Goal: Task Accomplishment & Management: Manage account settings

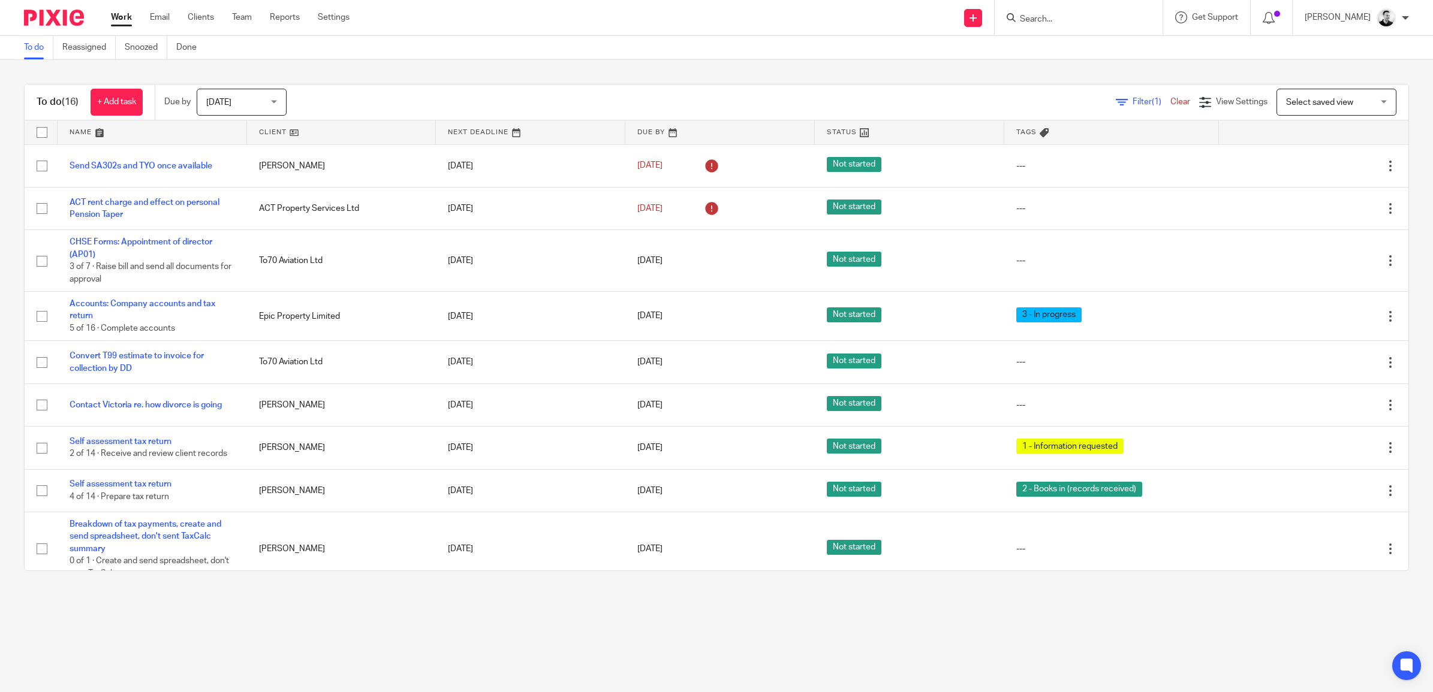
click at [1056, 25] on div at bounding box center [1078, 17] width 168 height 35
click at [1058, 19] on input "Search" at bounding box center [1072, 19] width 108 height 11
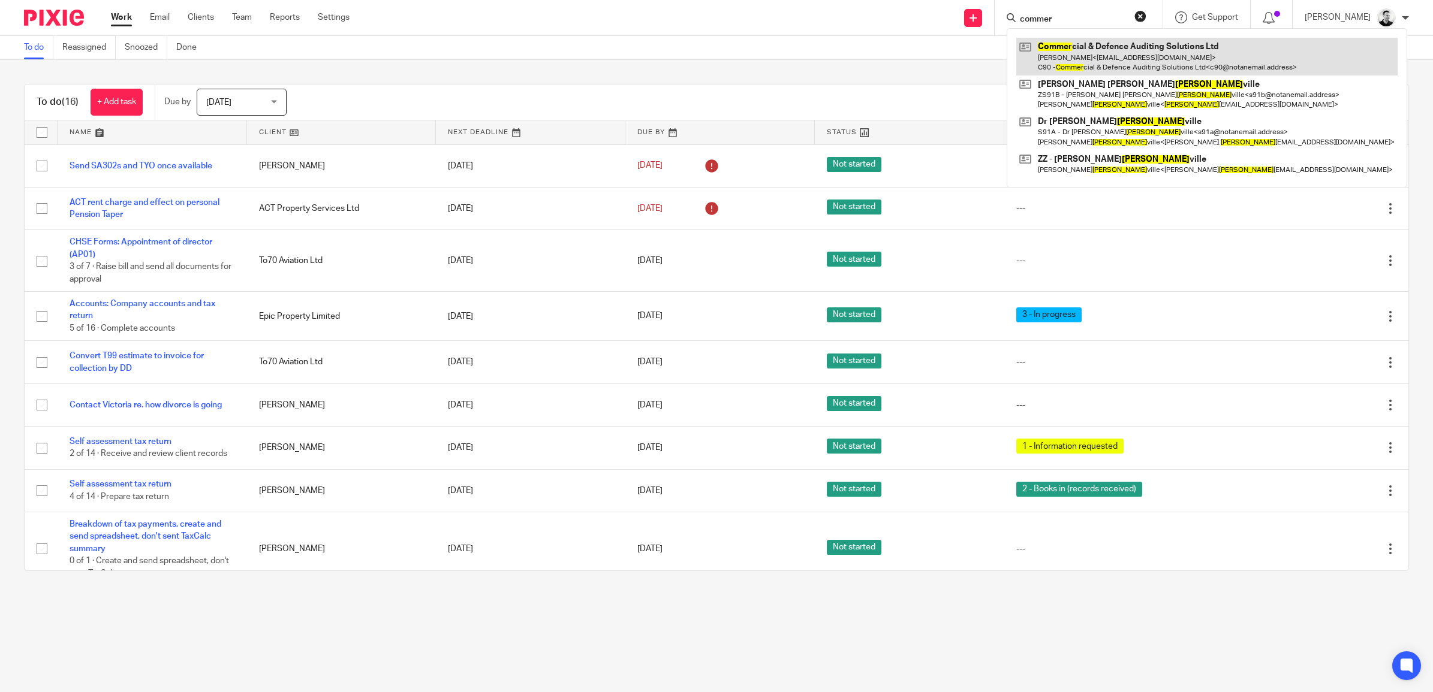
type input "commer"
click at [1120, 51] on link at bounding box center [1206, 56] width 381 height 37
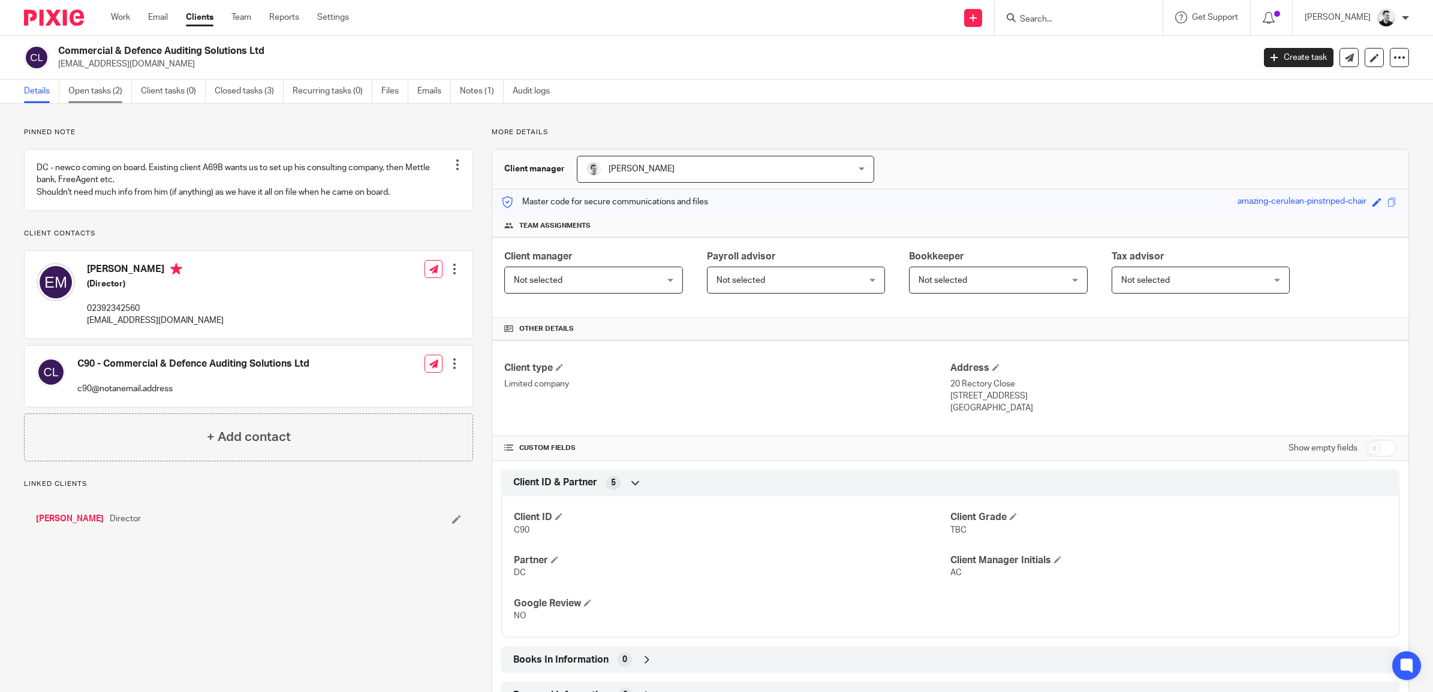
click at [109, 85] on link "Open tasks (2)" at bounding box center [100, 91] width 64 height 23
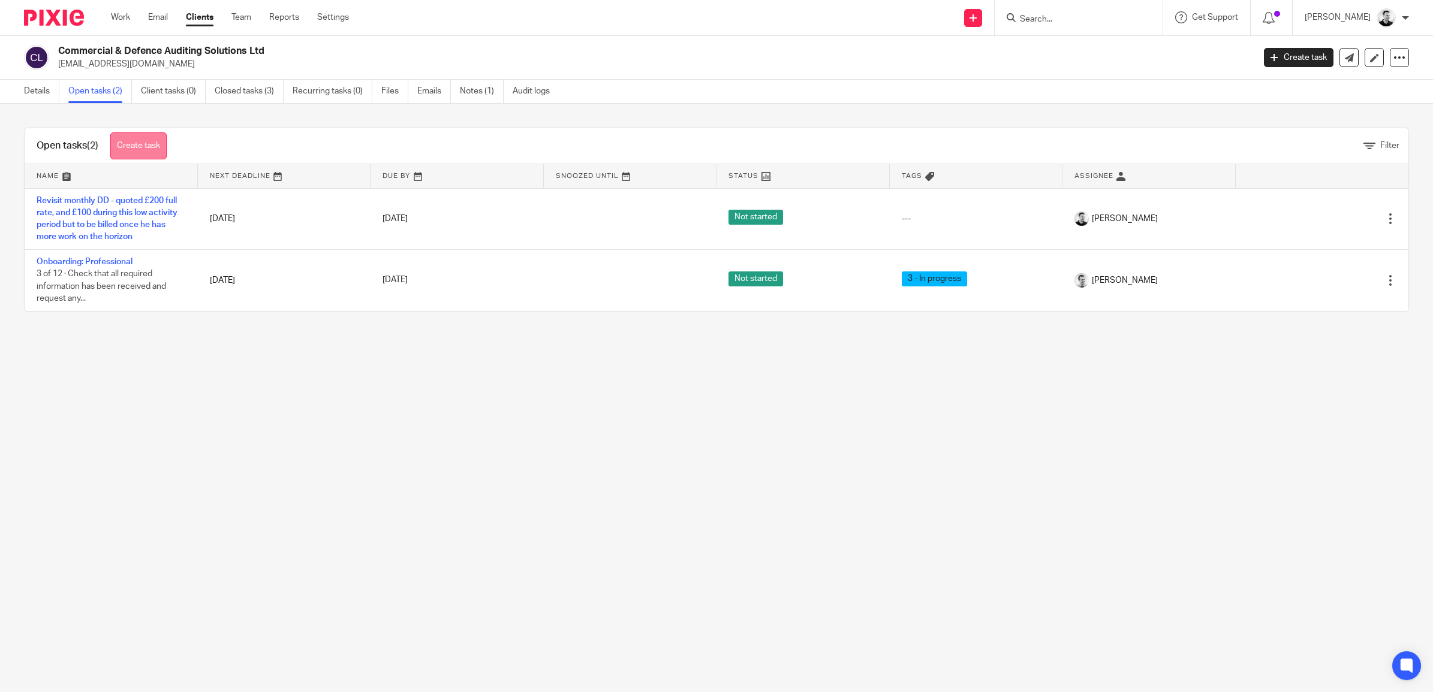
click at [148, 138] on link "Create task" at bounding box center [138, 145] width 56 height 27
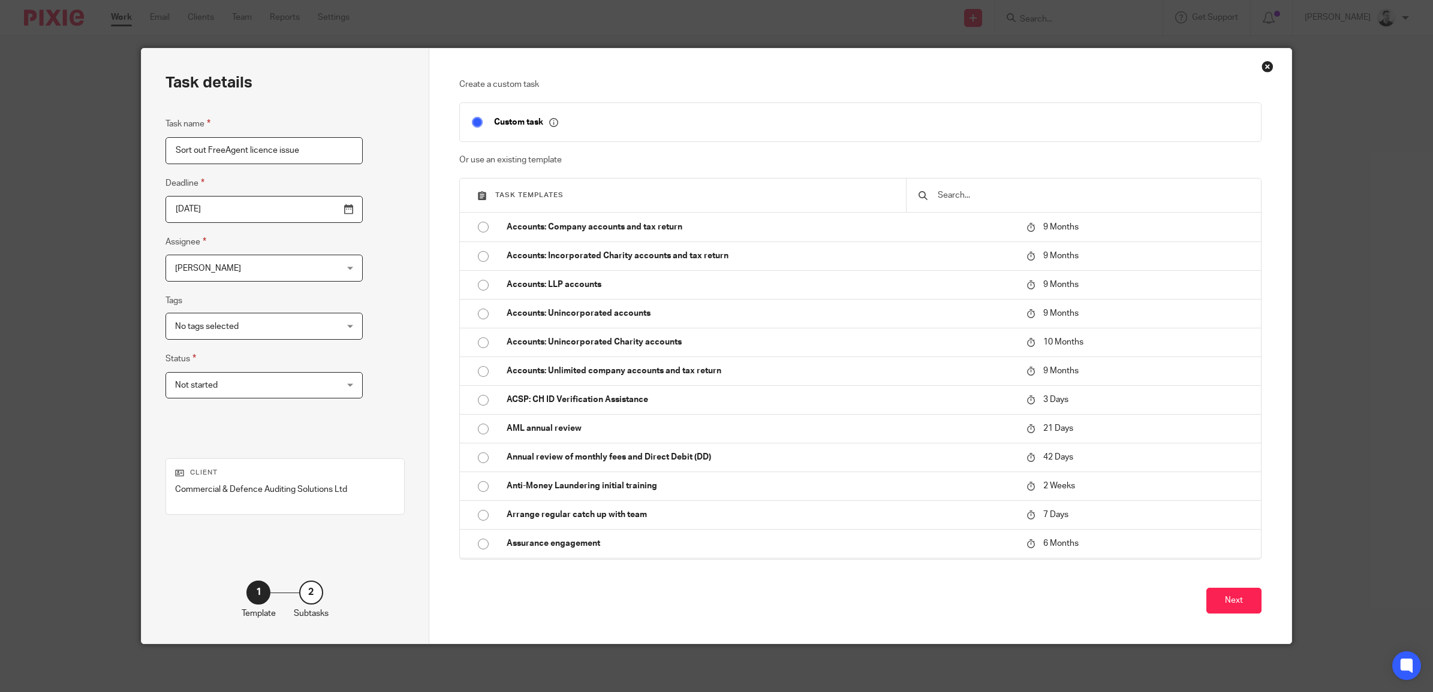
type input "Sort out FreeAgent licence issue"
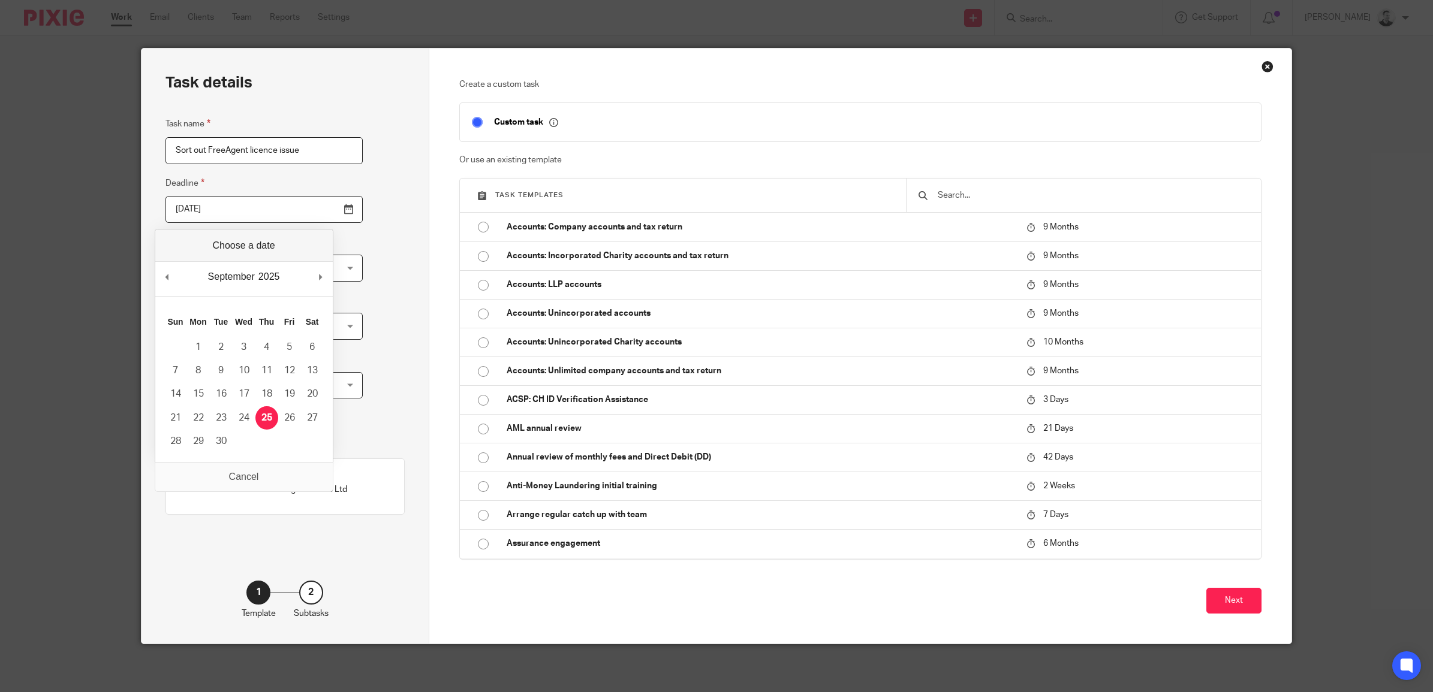
click at [323, 209] on input "2025-09-25" at bounding box center [263, 209] width 197 height 27
type input "2025-10-01"
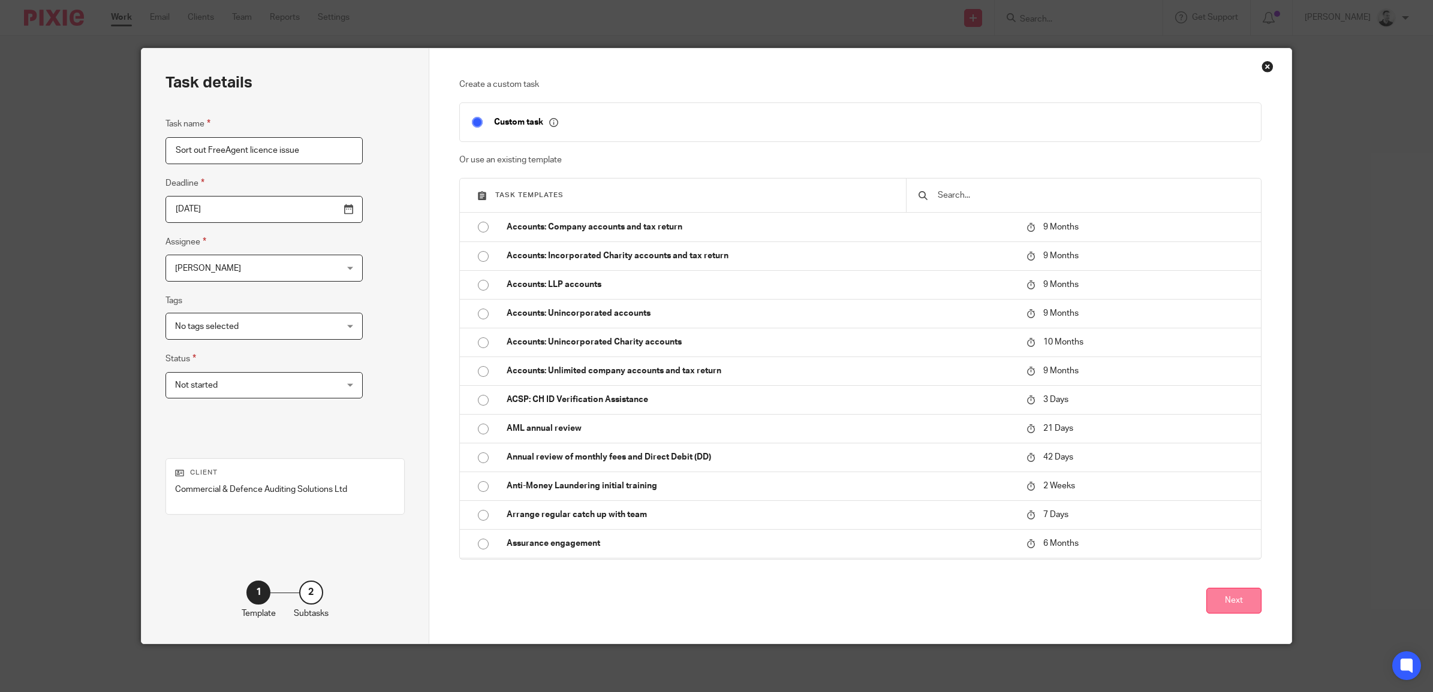
click at [1246, 601] on button "Next" at bounding box center [1233, 601] width 55 height 26
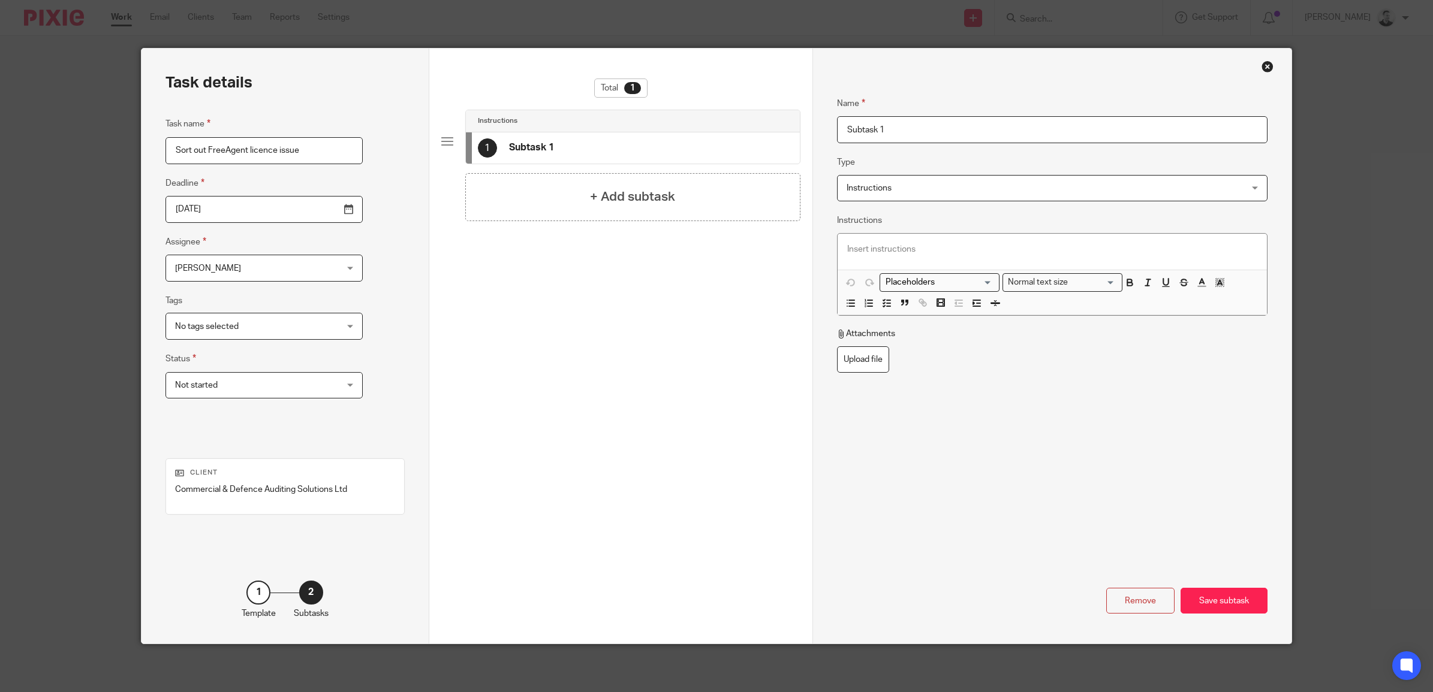
drag, startPoint x: 906, startPoint y: 125, endPoint x: 672, endPoint y: 114, distance: 234.6
click at [672, 114] on div "Task details Task name Sort out FreeAgent licence issue Deadline 2025-10-01 Ass…" at bounding box center [716, 346] width 1150 height 595
type input "Determine licence to keep"
click at [699, 182] on div "+ Add subtask" at bounding box center [632, 197] width 335 height 48
drag, startPoint x: 900, startPoint y: 130, endPoint x: 663, endPoint y: 90, distance: 240.2
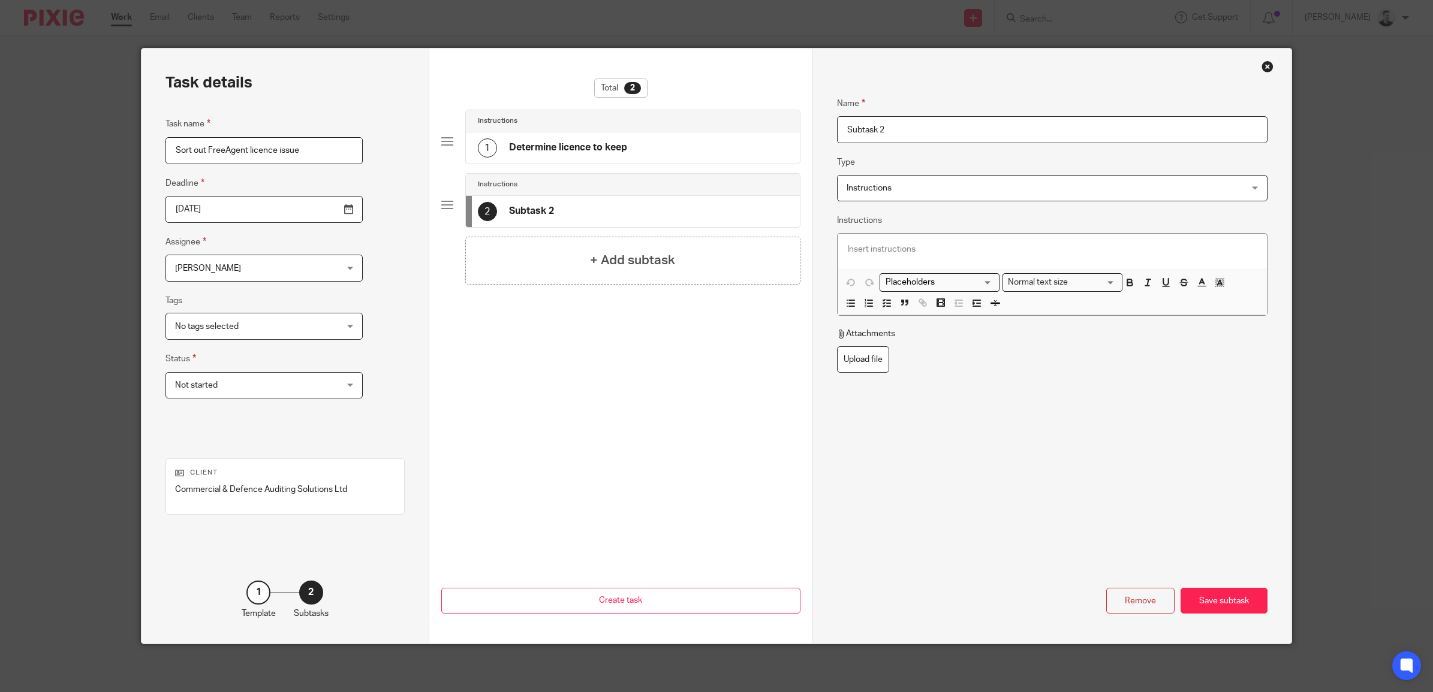
click at [655, 114] on div "Task details Task name Sort out FreeAgent licence issue Deadline 2025-10-01 Ass…" at bounding box center [716, 346] width 1150 height 595
type input "Cancel other licence"
click at [1248, 603] on div "Save subtask" at bounding box center [1223, 601] width 87 height 26
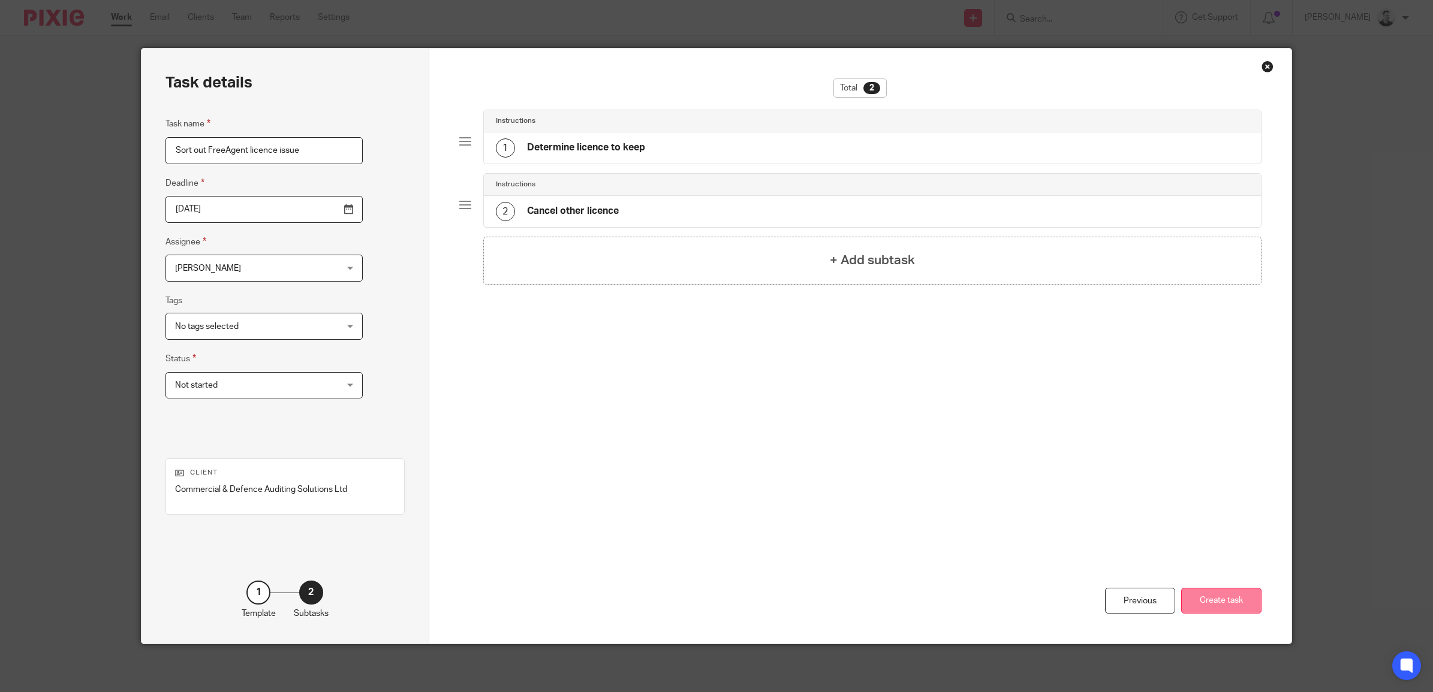
click at [1241, 600] on button "Create task" at bounding box center [1221, 601] width 80 height 26
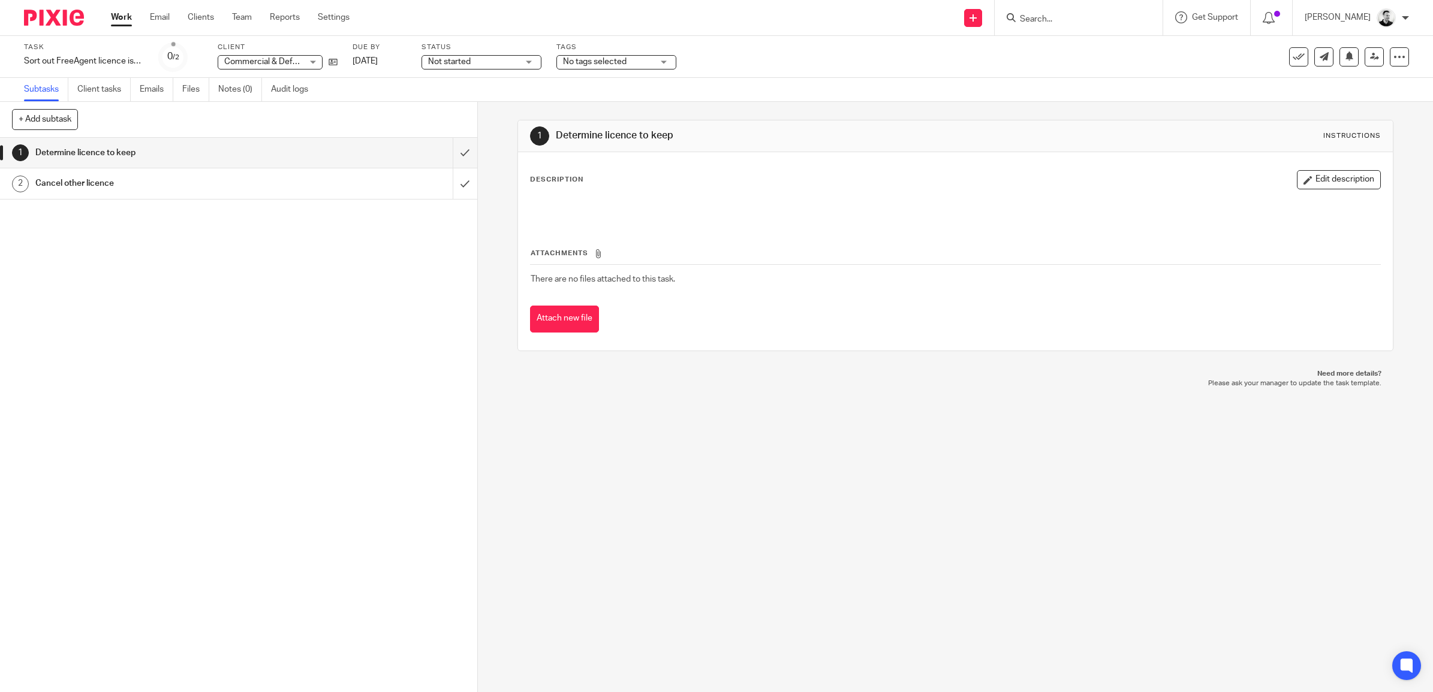
click at [129, 16] on link "Work" at bounding box center [121, 17] width 21 height 12
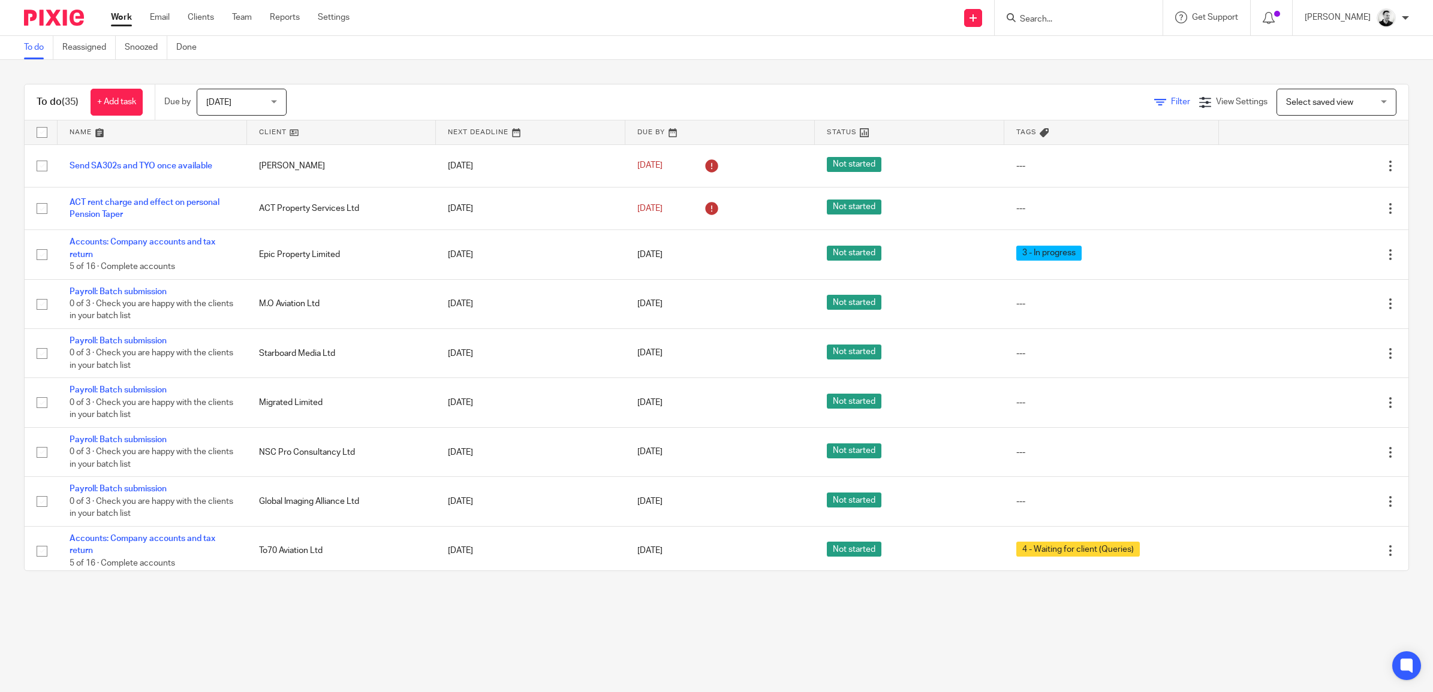
click at [1171, 102] on span "Filter" at bounding box center [1180, 102] width 19 height 8
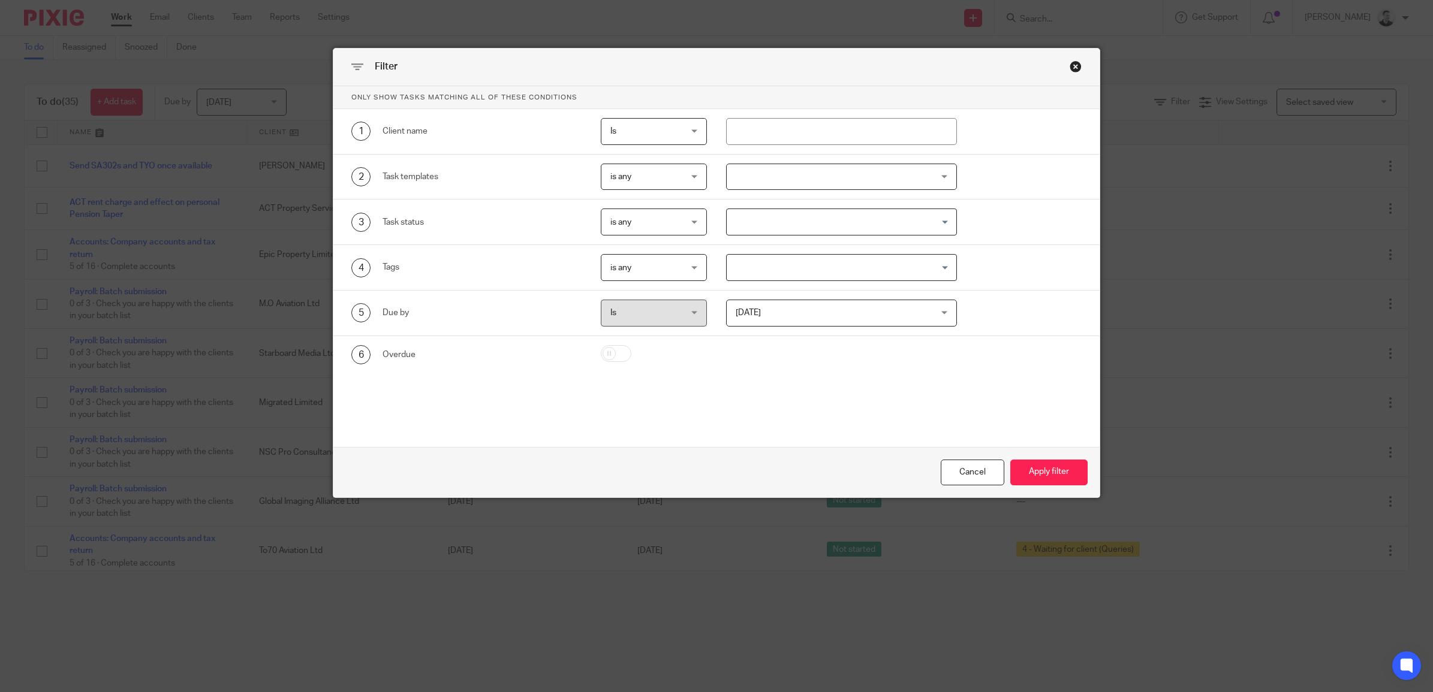
click at [674, 172] on span "is any" at bounding box center [648, 176] width 77 height 25
click at [646, 232] on li "is none" at bounding box center [648, 227] width 105 height 25
click at [771, 183] on div at bounding box center [841, 177] width 231 height 27
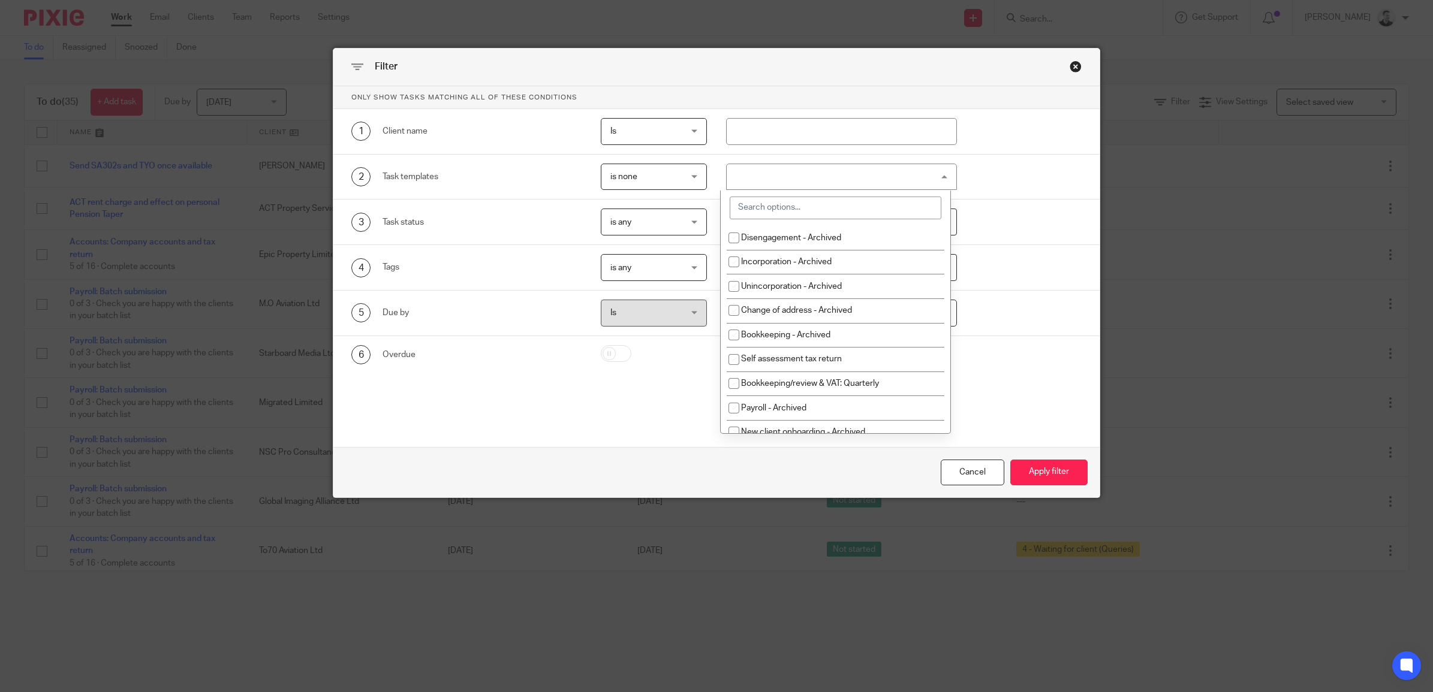
click at [768, 199] on input "search" at bounding box center [836, 208] width 212 height 23
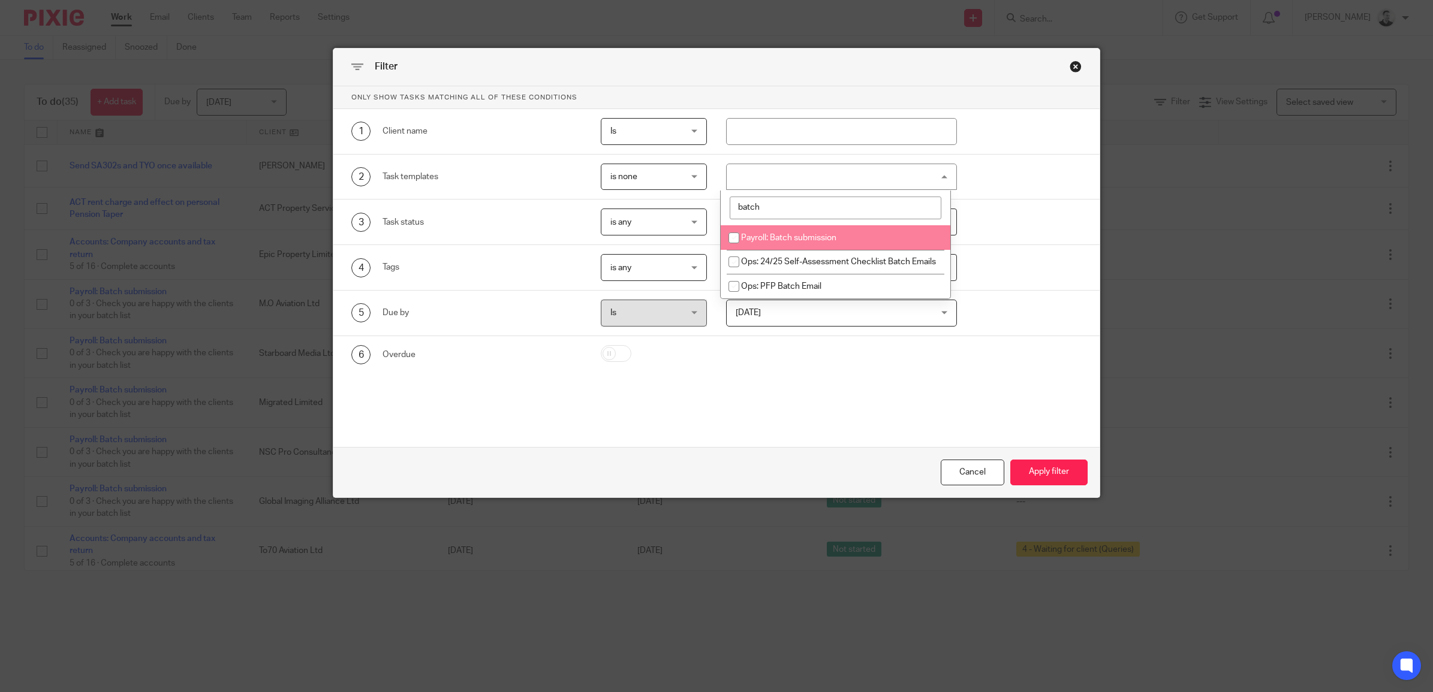
type input "batch"
click at [795, 241] on li "Payroll: Batch submission" at bounding box center [836, 237] width 230 height 25
checkbox input "true"
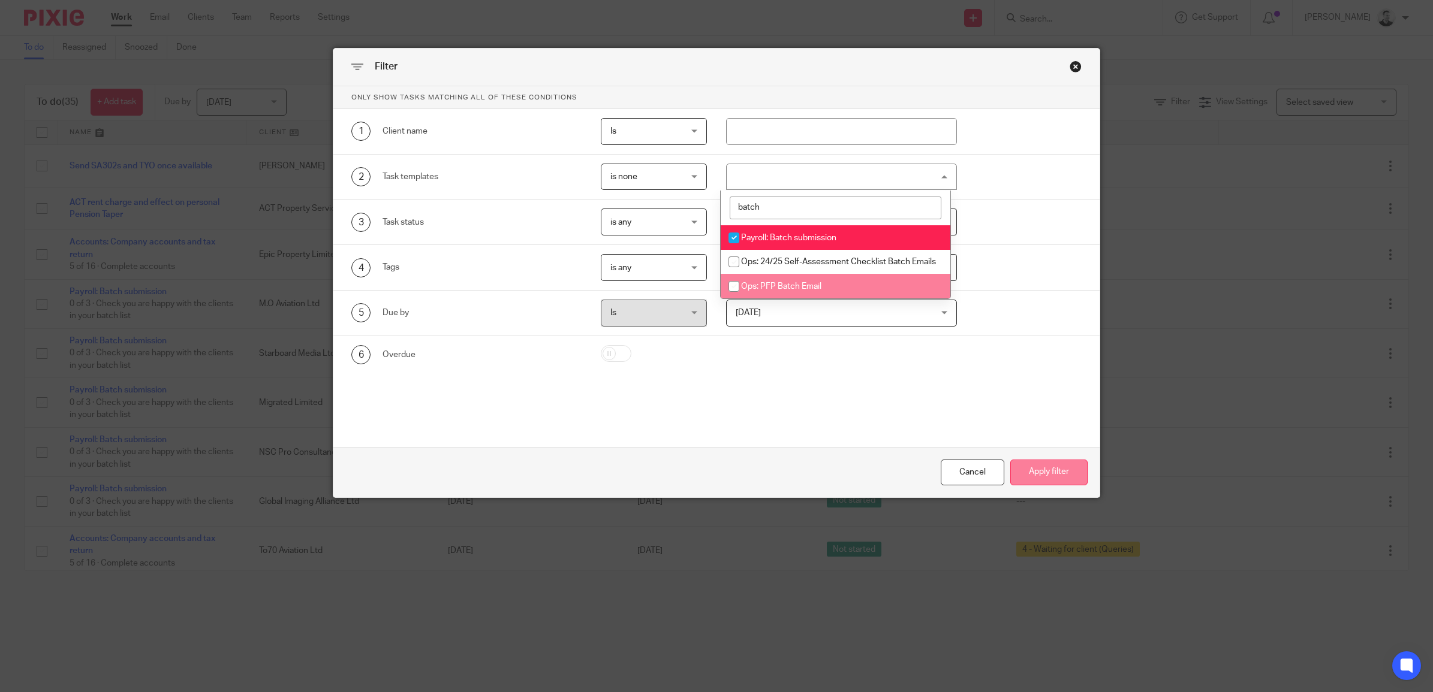
click at [1041, 472] on button "Apply filter" at bounding box center [1048, 473] width 77 height 26
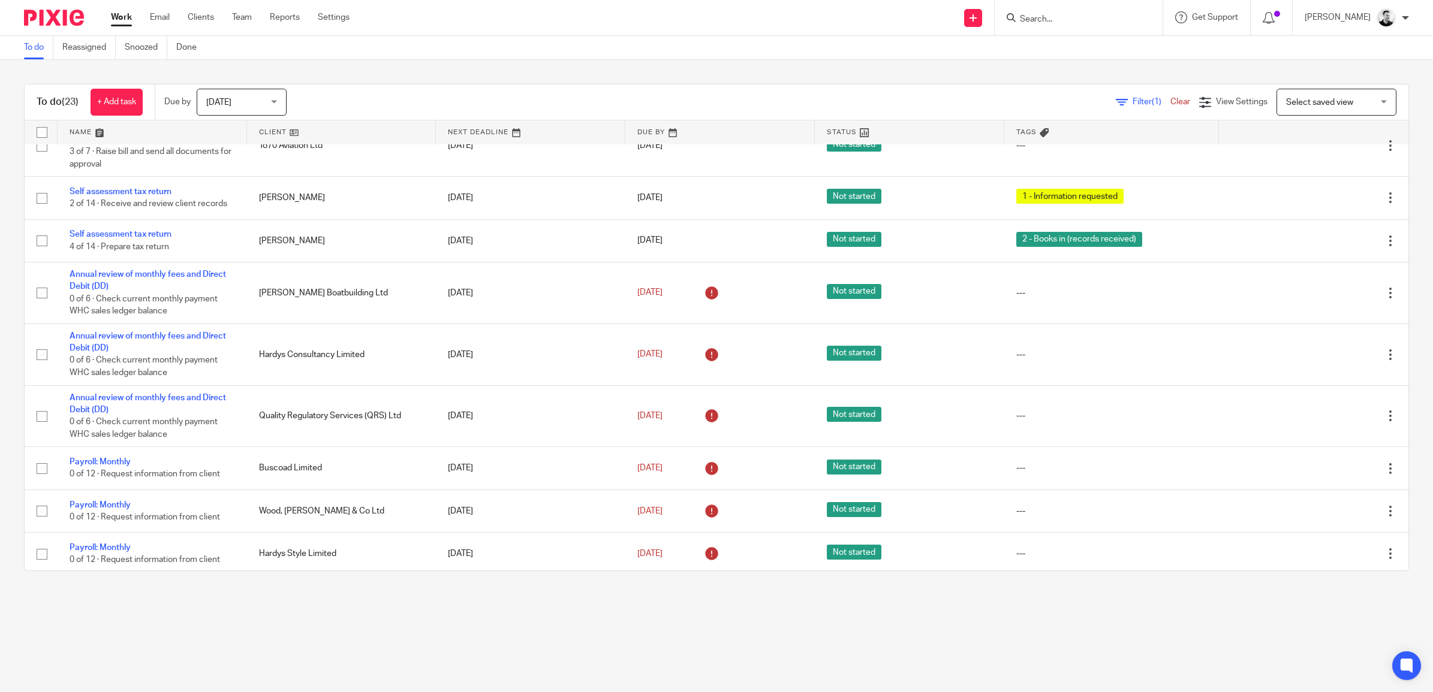
scroll to position [691, 0]
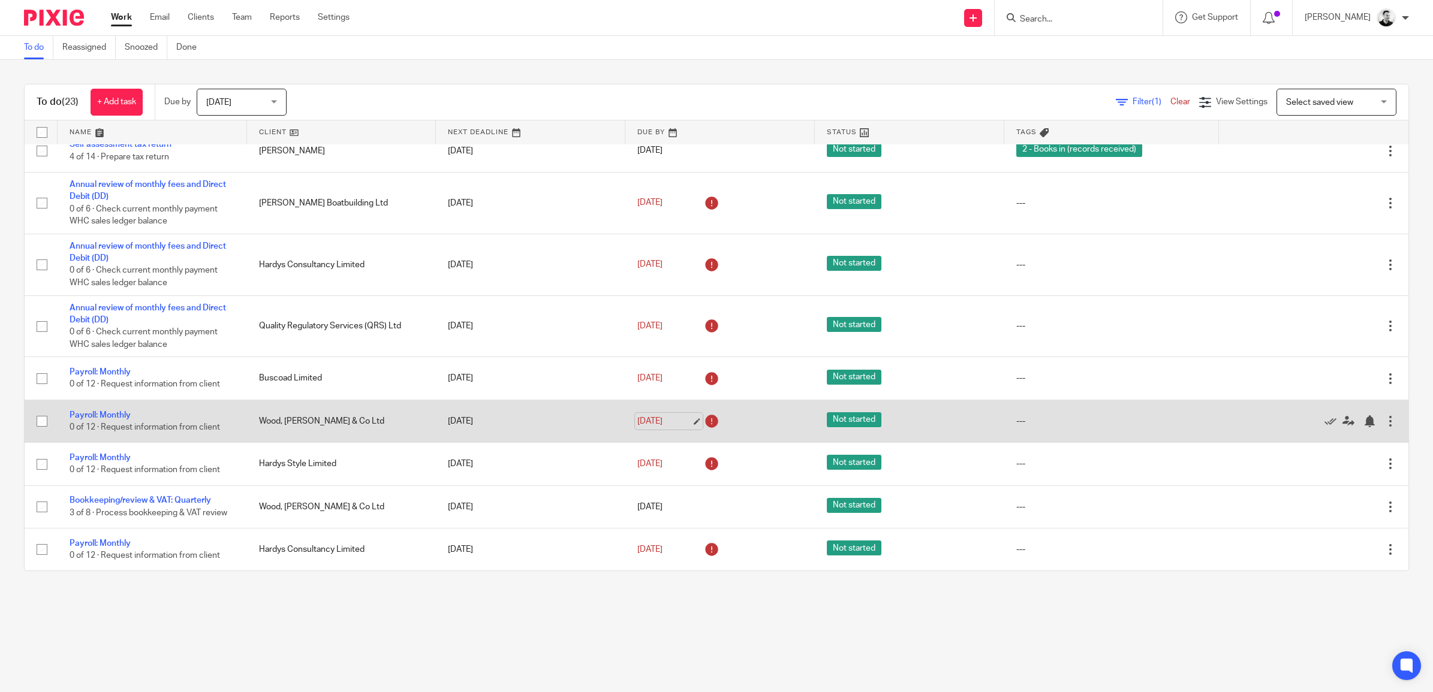
click at [646, 418] on link "30 Sep 2025" at bounding box center [664, 421] width 54 height 13
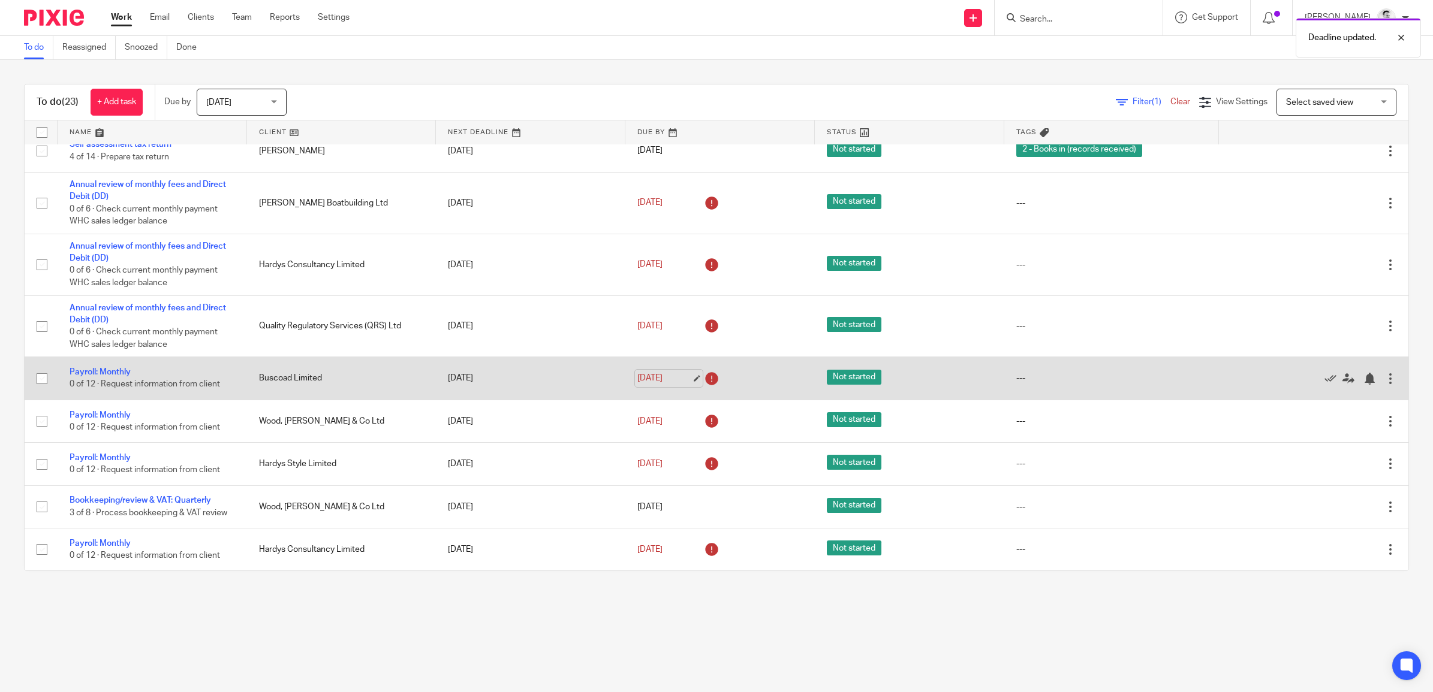
click at [661, 384] on link "30 Sep 2025" at bounding box center [664, 378] width 54 height 13
click at [1363, 376] on div at bounding box center [1369, 379] width 12 height 12
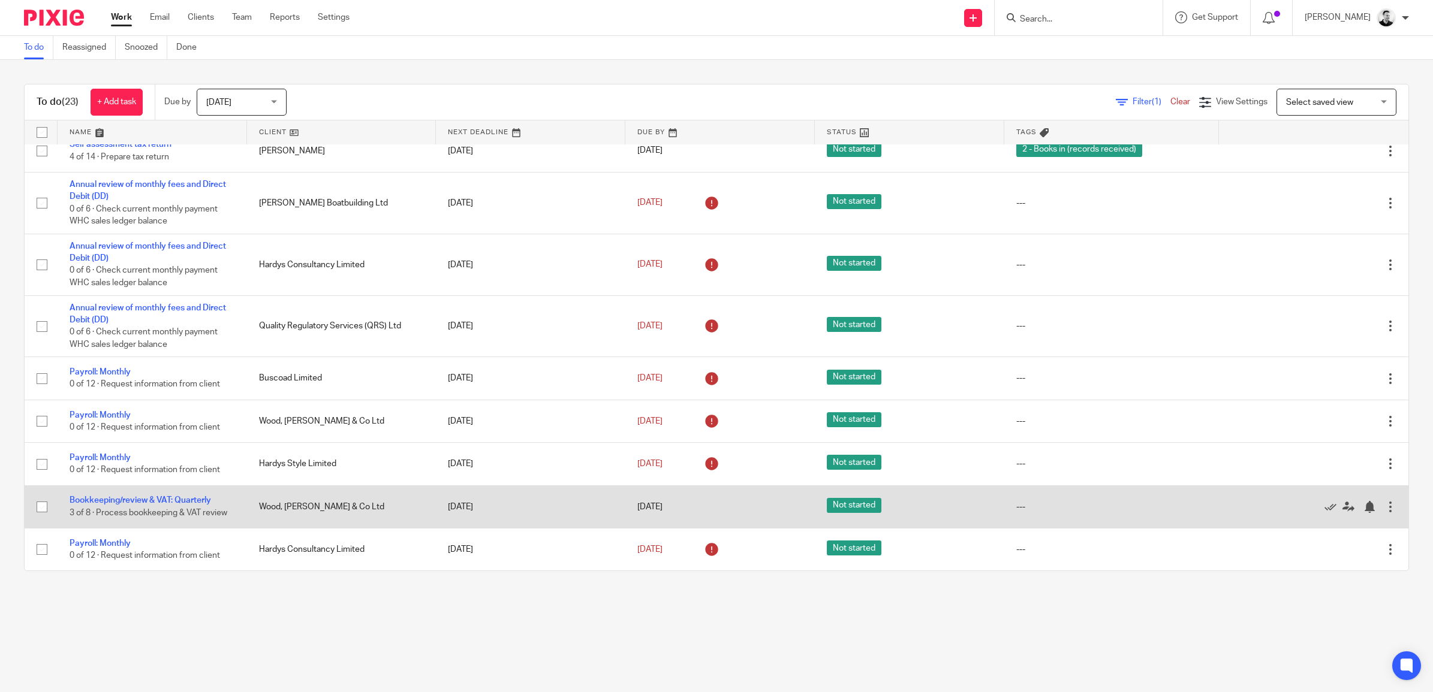
scroll to position [648, 0]
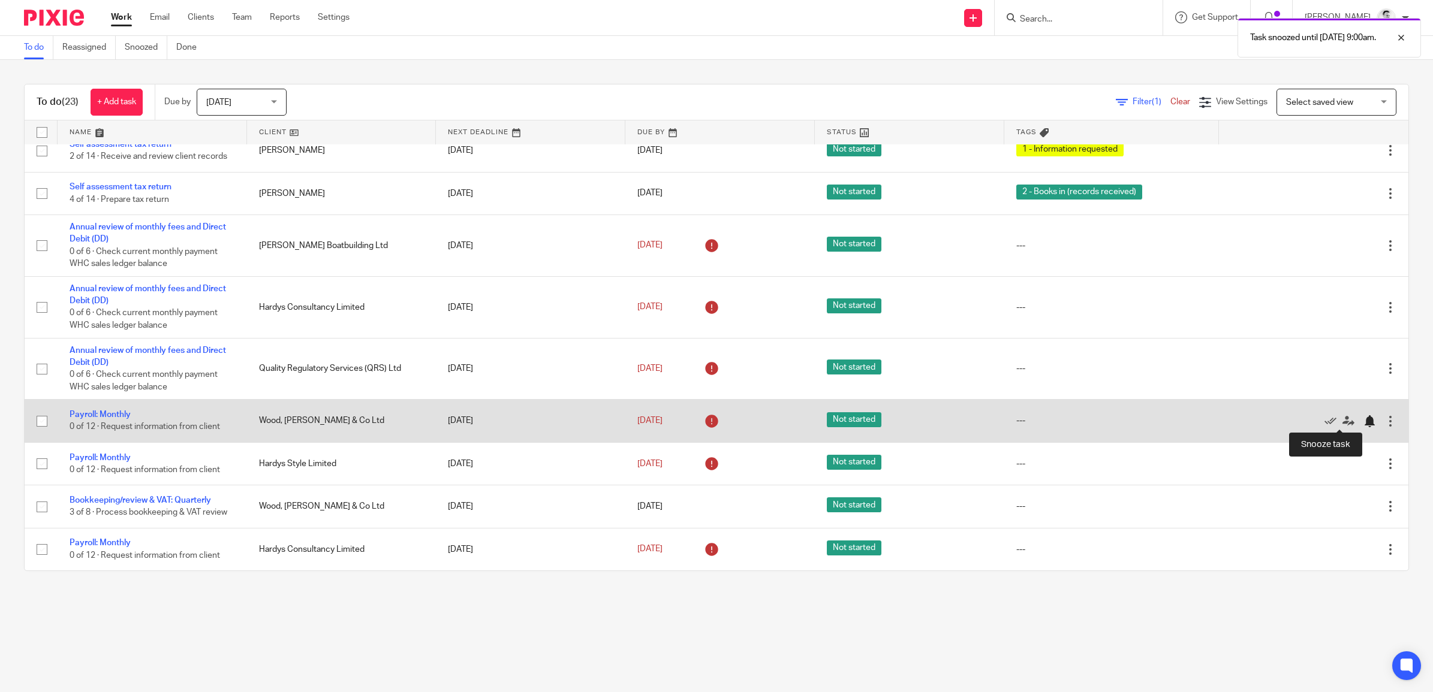
click at [1363, 418] on div at bounding box center [1369, 421] width 12 height 12
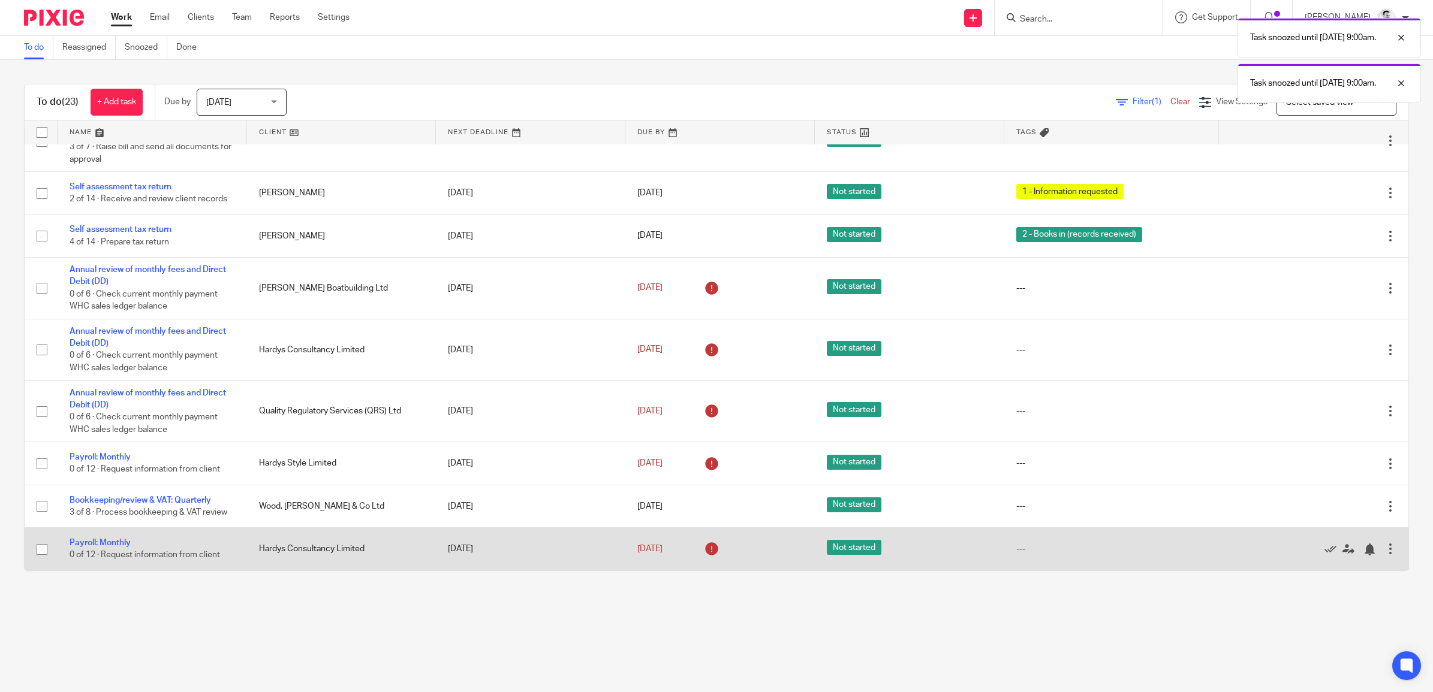
scroll to position [604, 0]
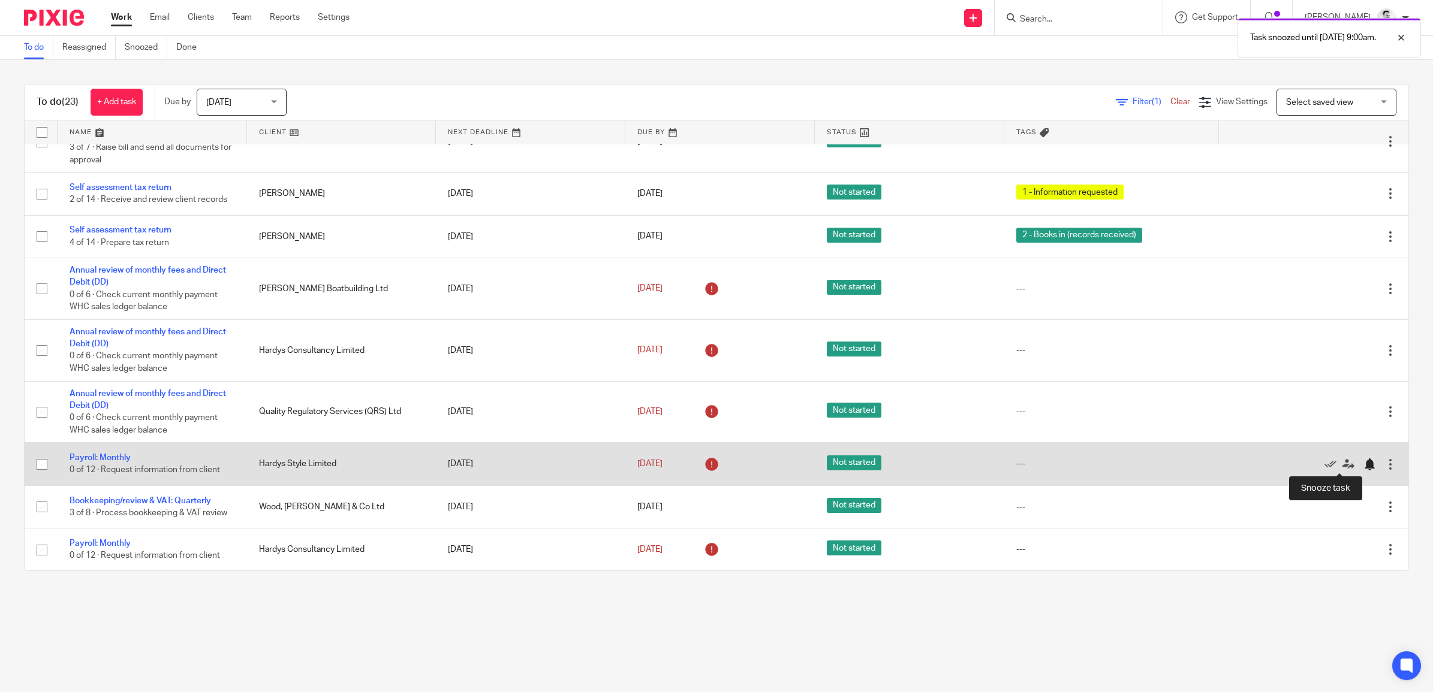
click at [1363, 463] on div at bounding box center [1369, 465] width 12 height 12
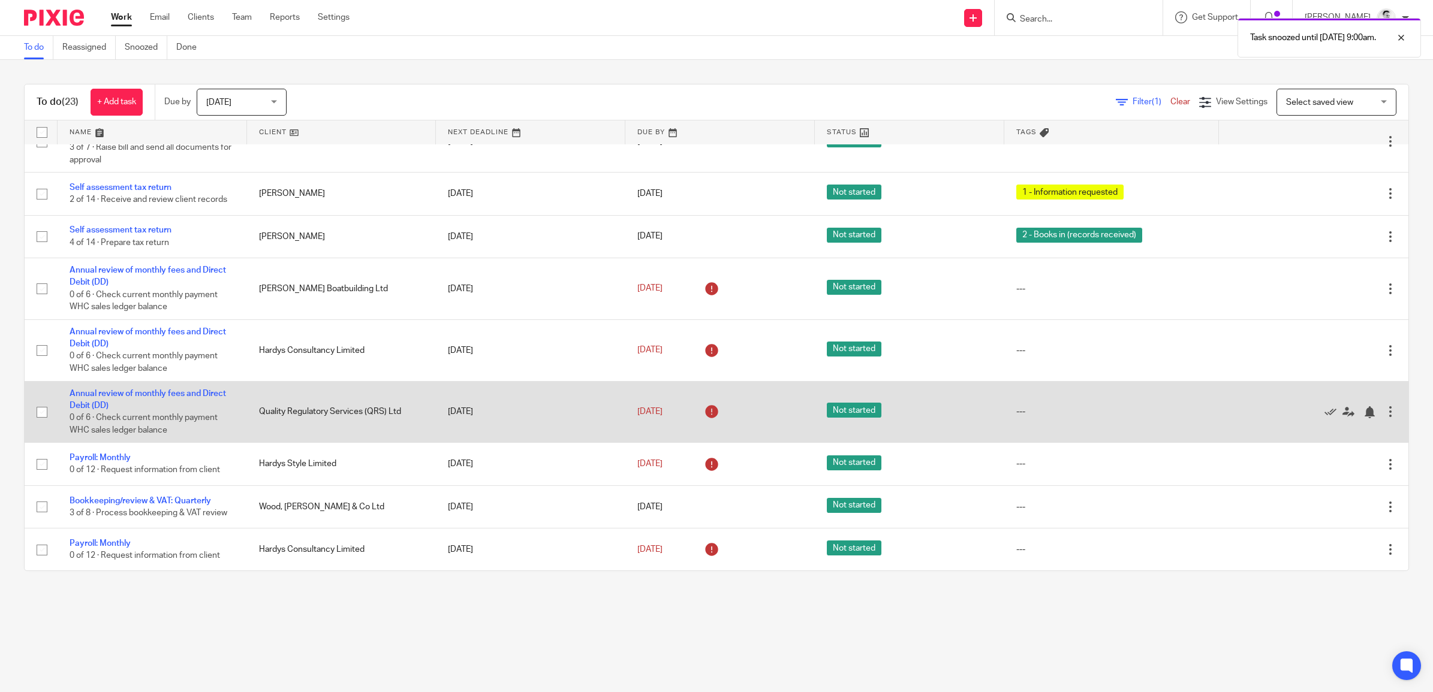
scroll to position [562, 0]
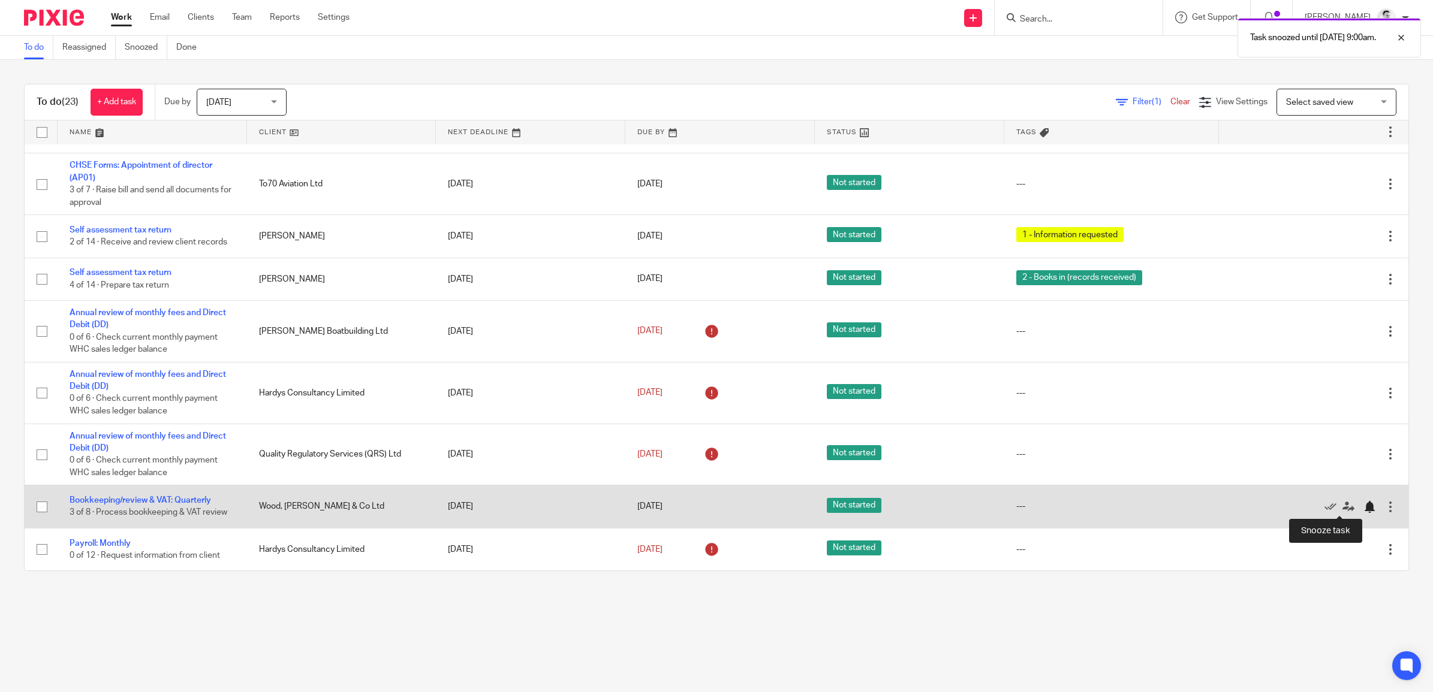
click at [1363, 507] on div at bounding box center [1369, 507] width 12 height 12
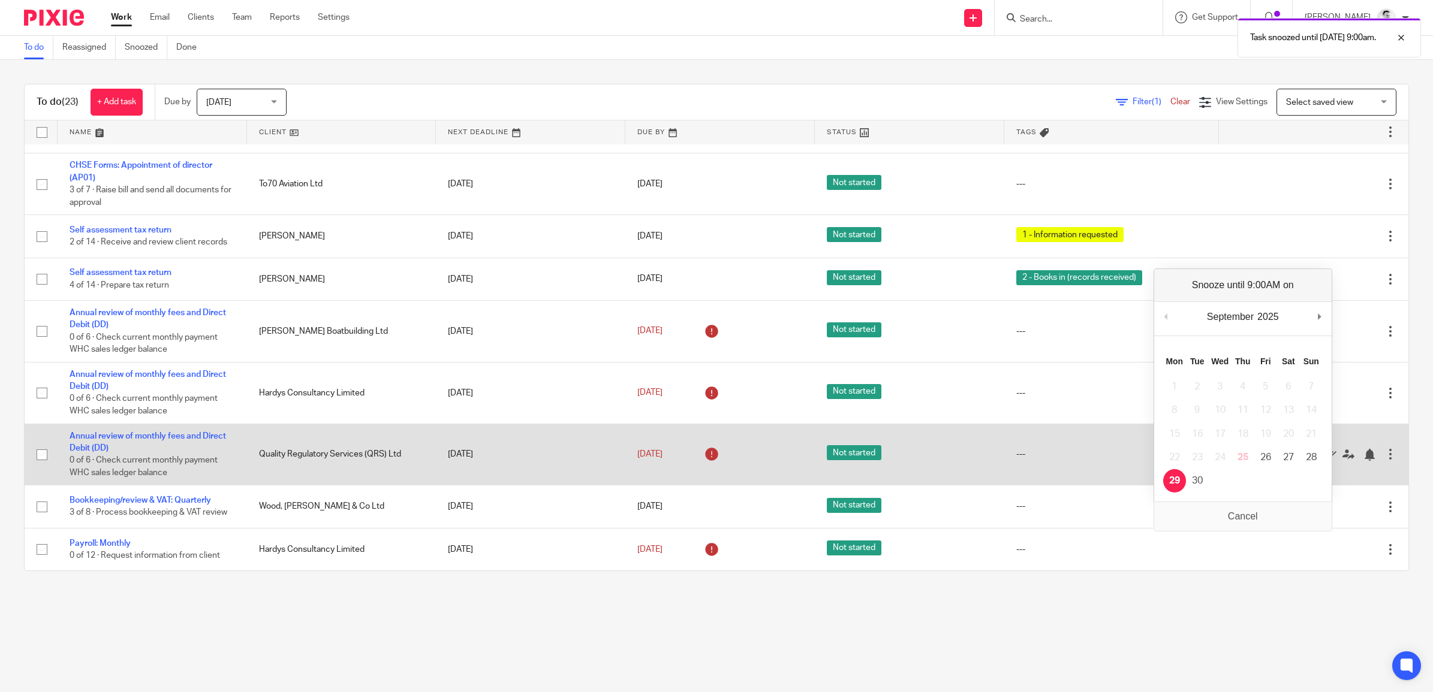
scroll to position [519, 0]
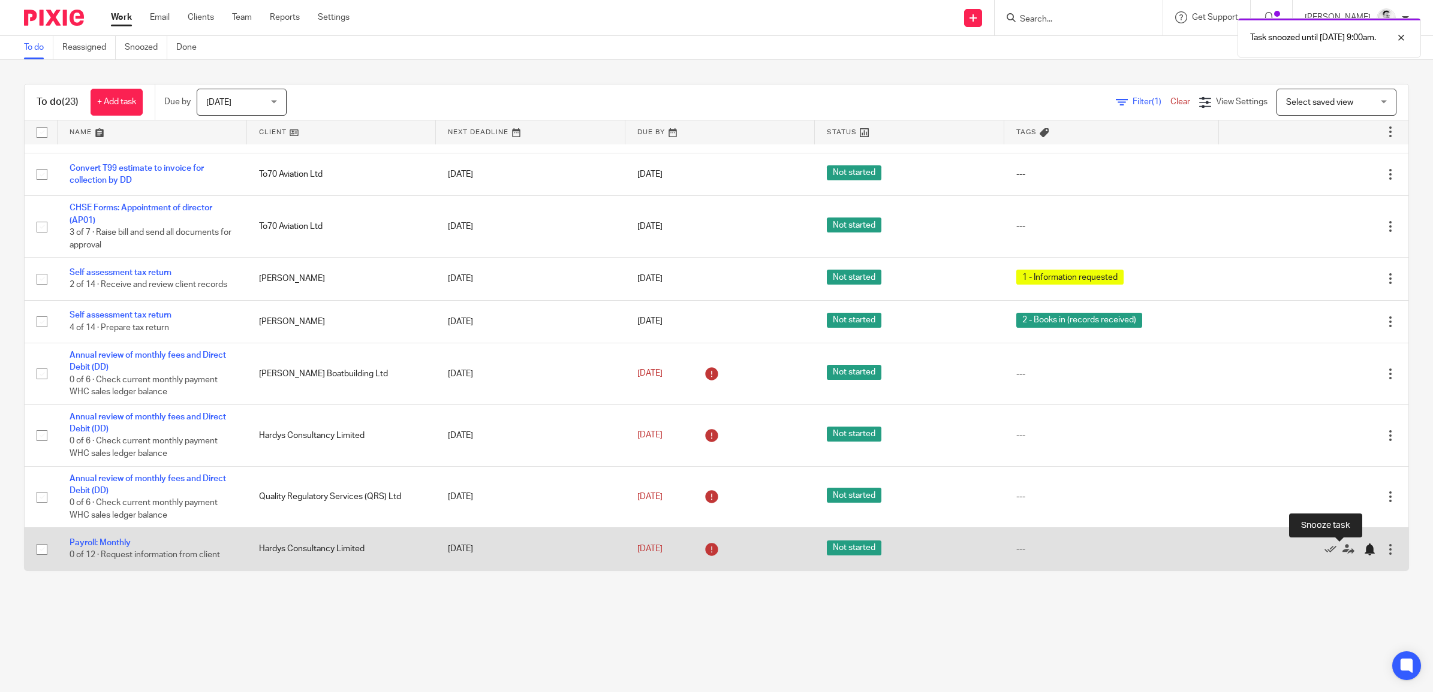
click at [1363, 547] on div at bounding box center [1369, 550] width 12 height 12
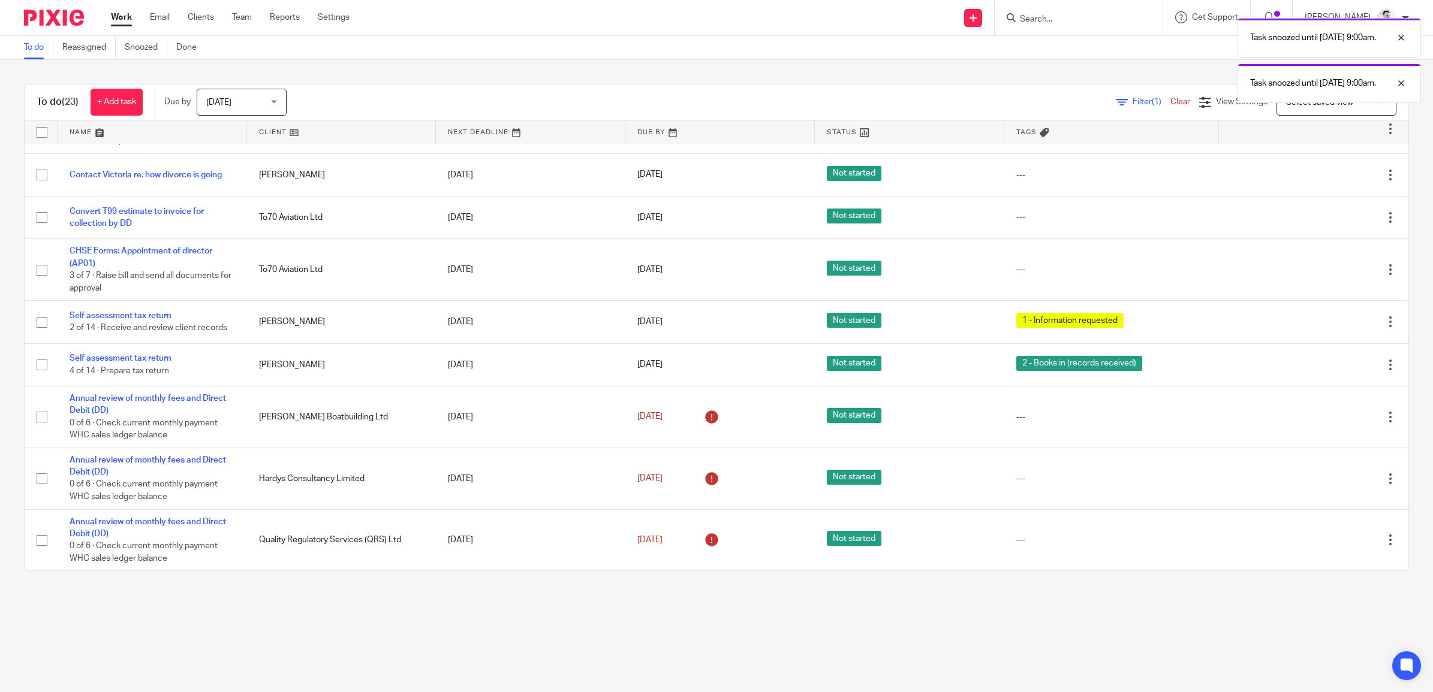
scroll to position [477, 0]
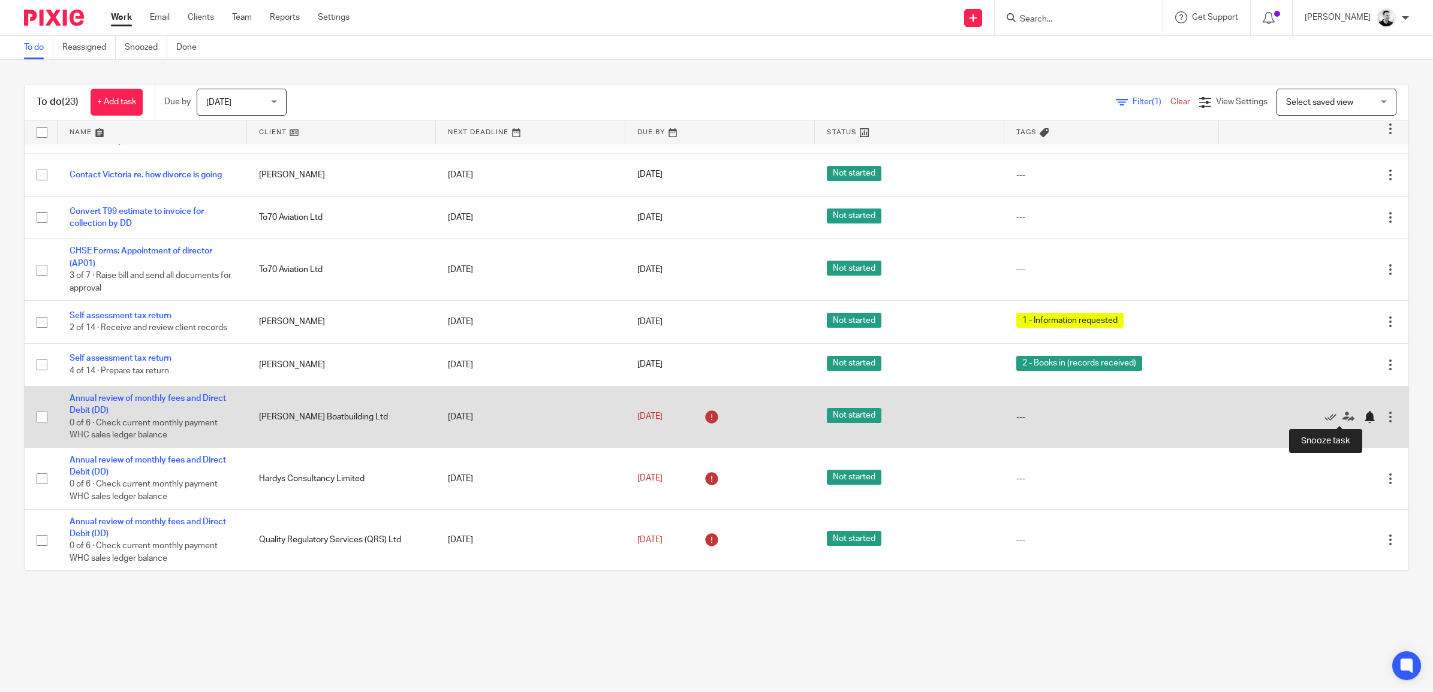
click at [1363, 417] on div at bounding box center [1369, 417] width 12 height 12
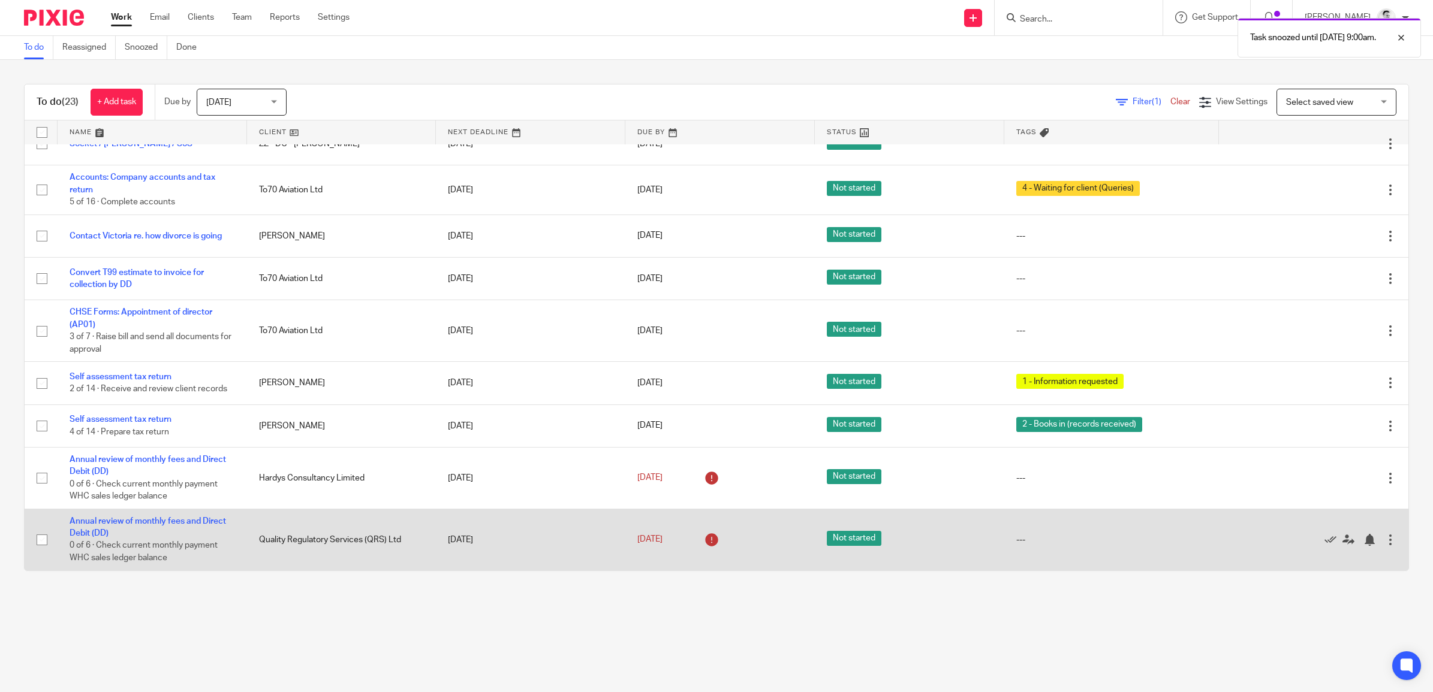
scroll to position [415, 0]
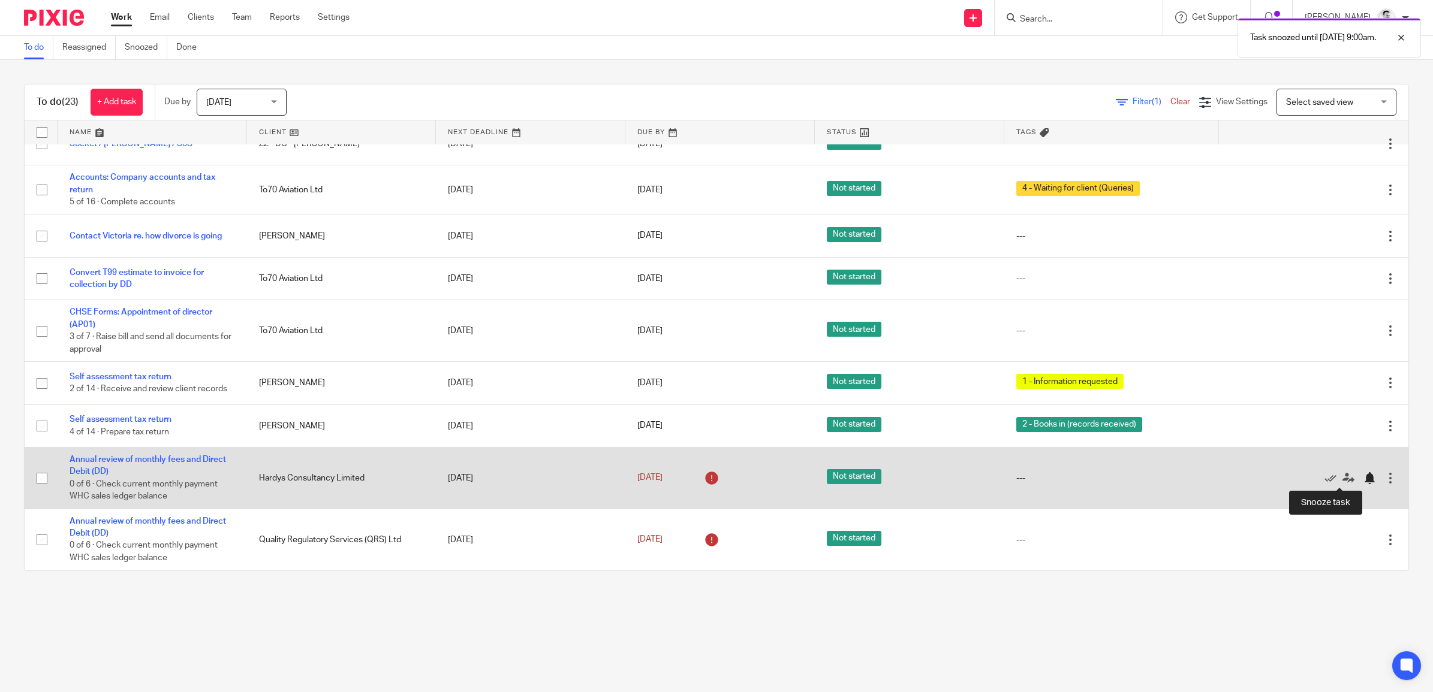
click at [1363, 478] on div at bounding box center [1369, 478] width 12 height 12
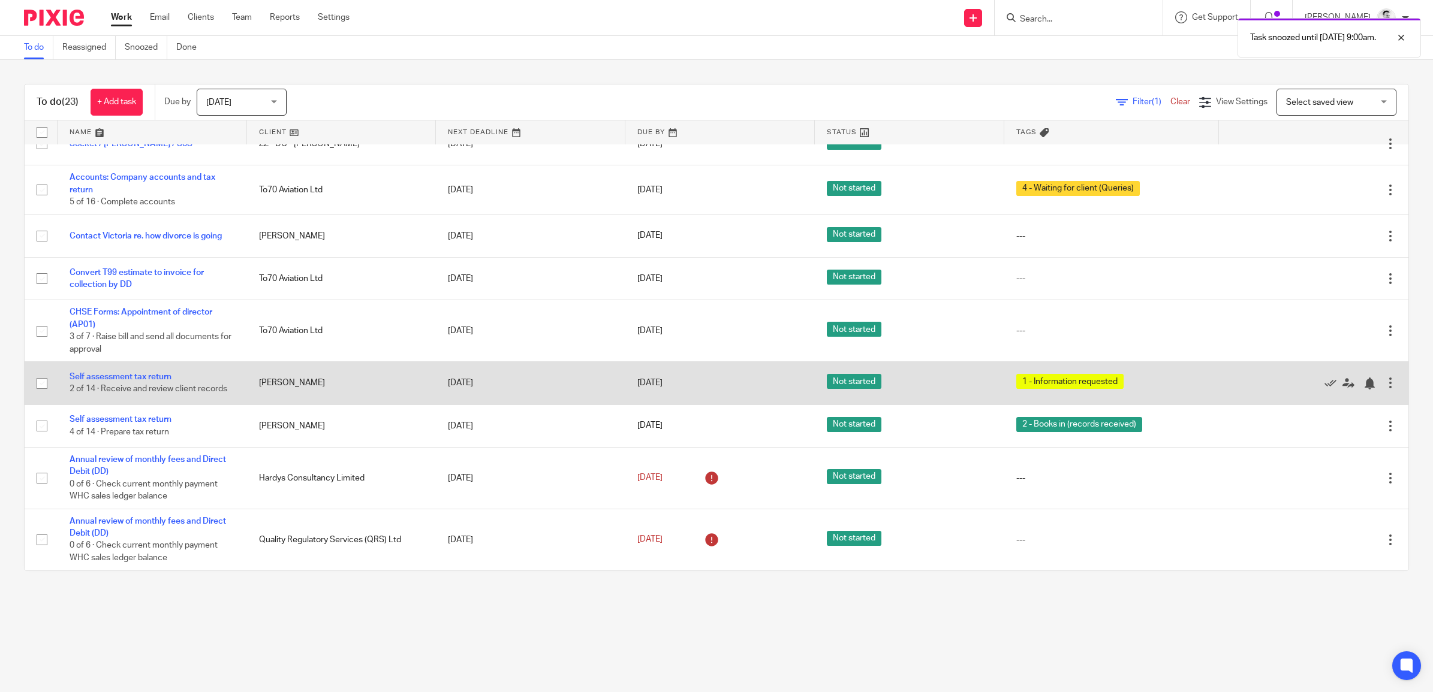
scroll to position [354, 0]
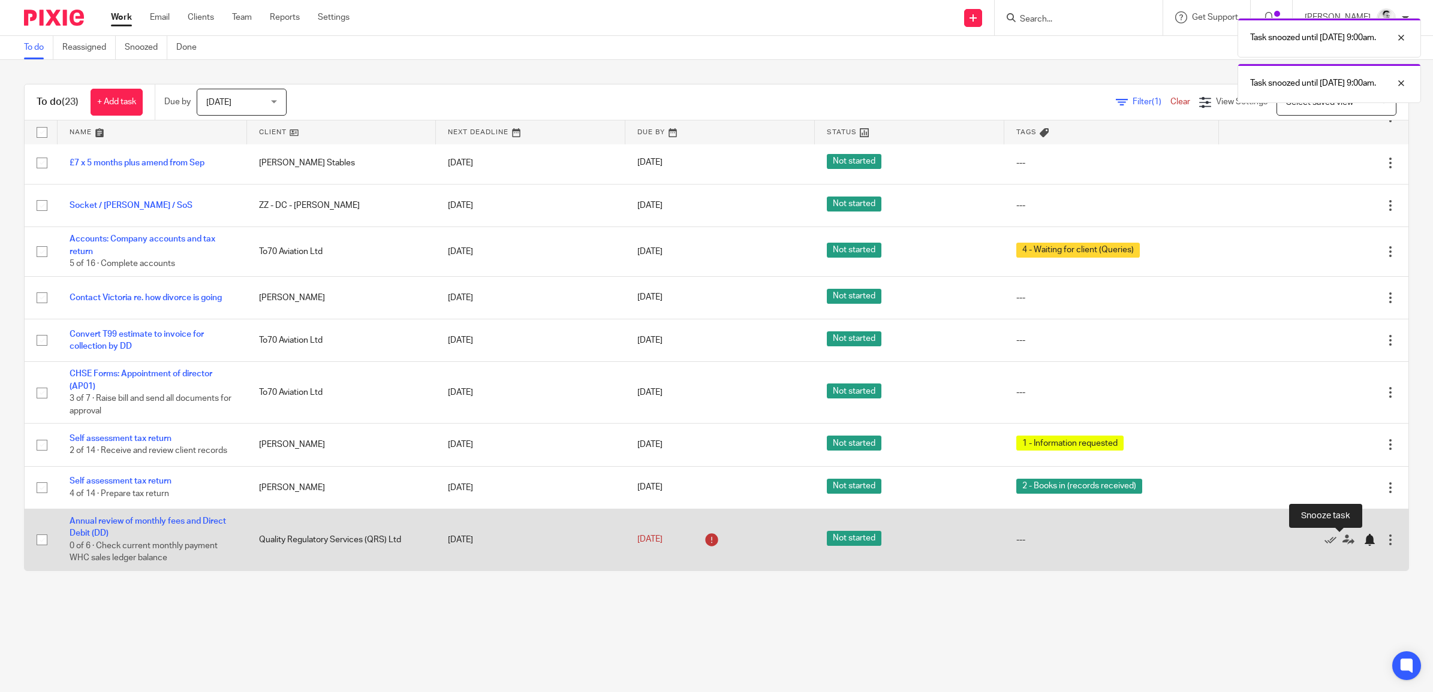
click at [1363, 539] on div at bounding box center [1369, 540] width 12 height 12
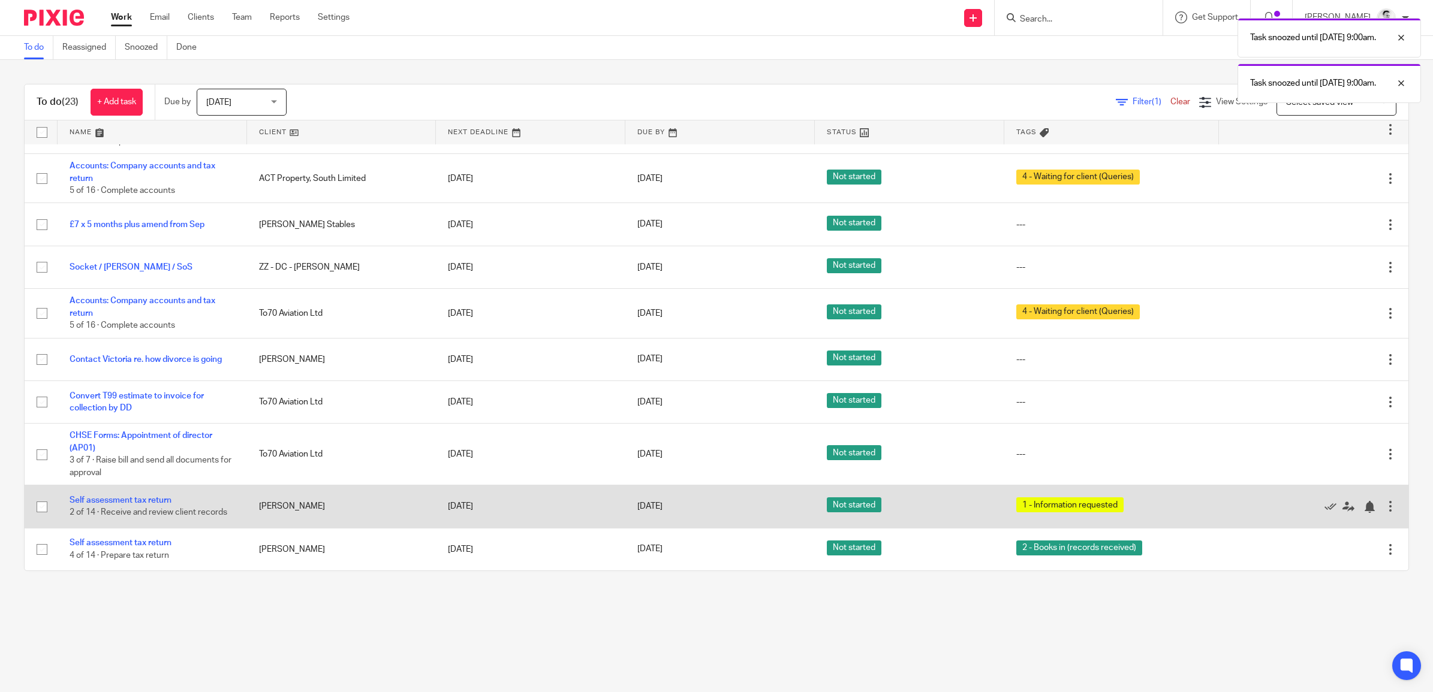
scroll to position [291, 0]
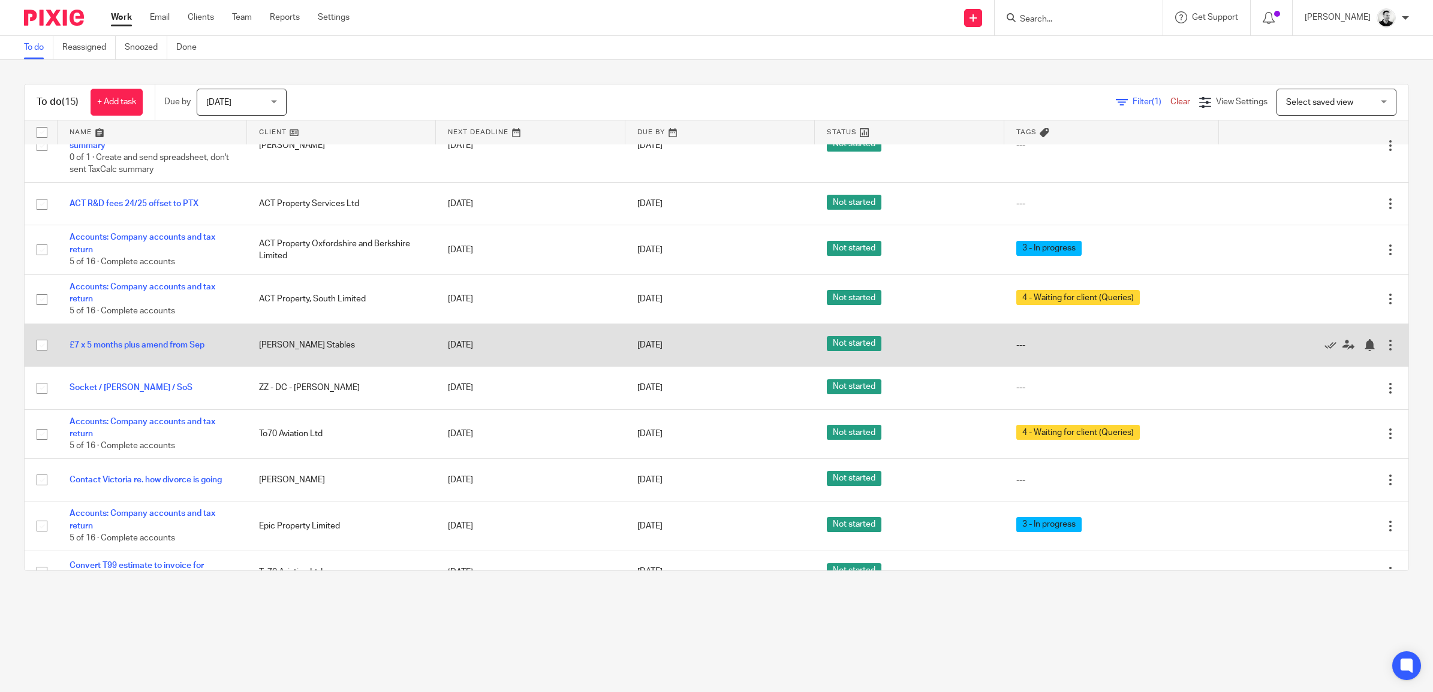
scroll to position [291, 0]
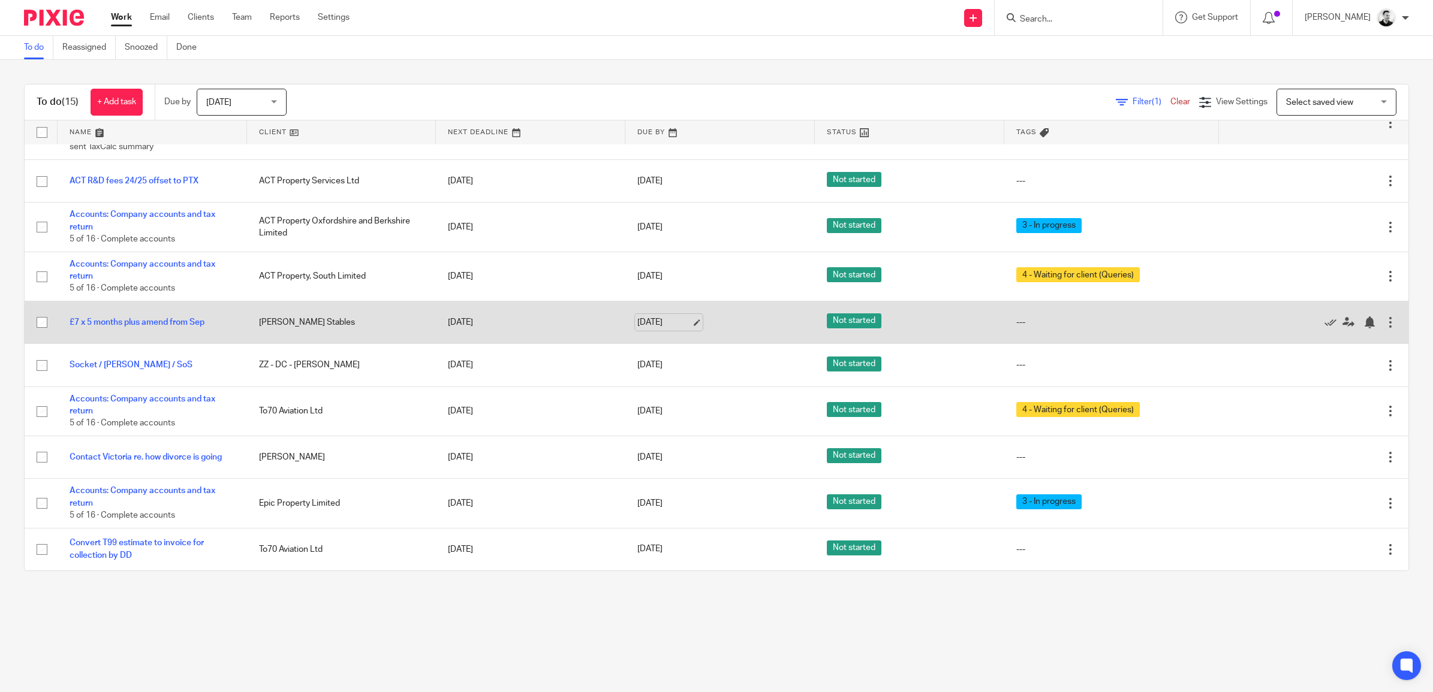
click at [643, 325] on link "[DATE]" at bounding box center [664, 323] width 54 height 13
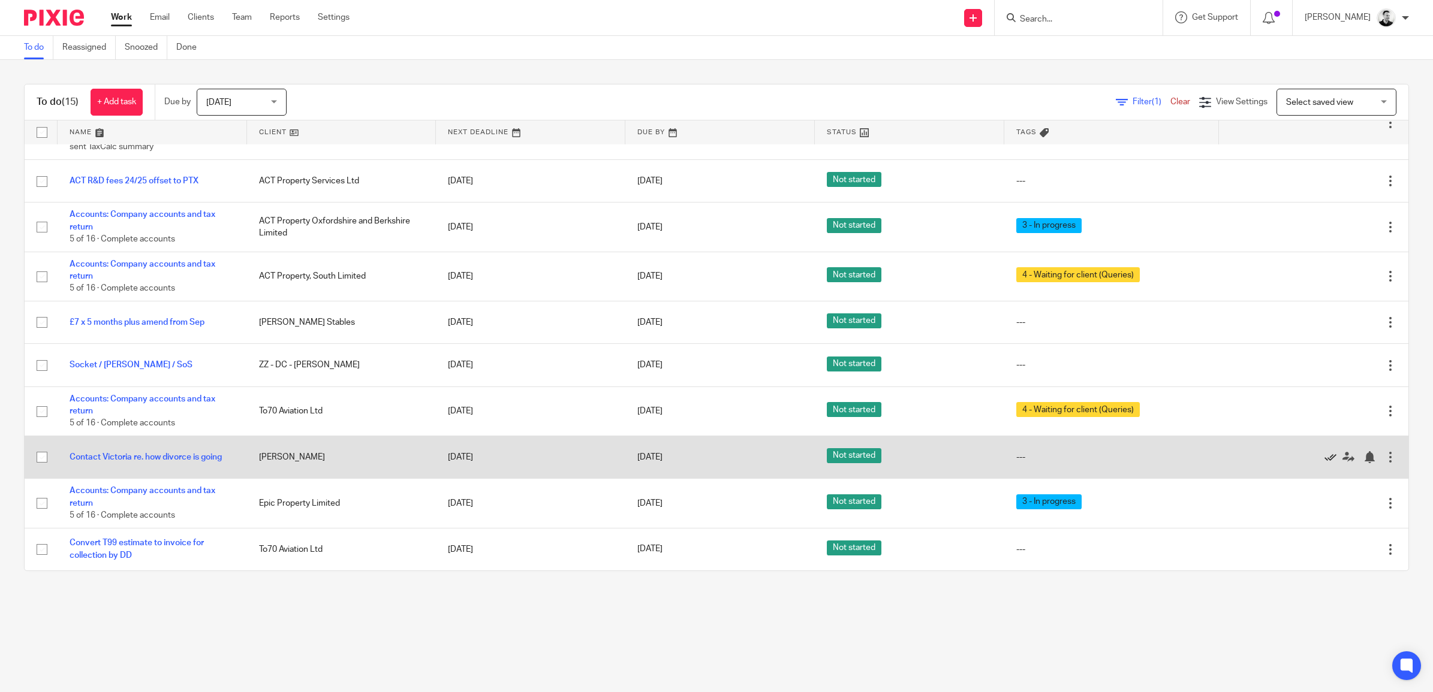
click at [1324, 457] on icon at bounding box center [1330, 457] width 12 height 12
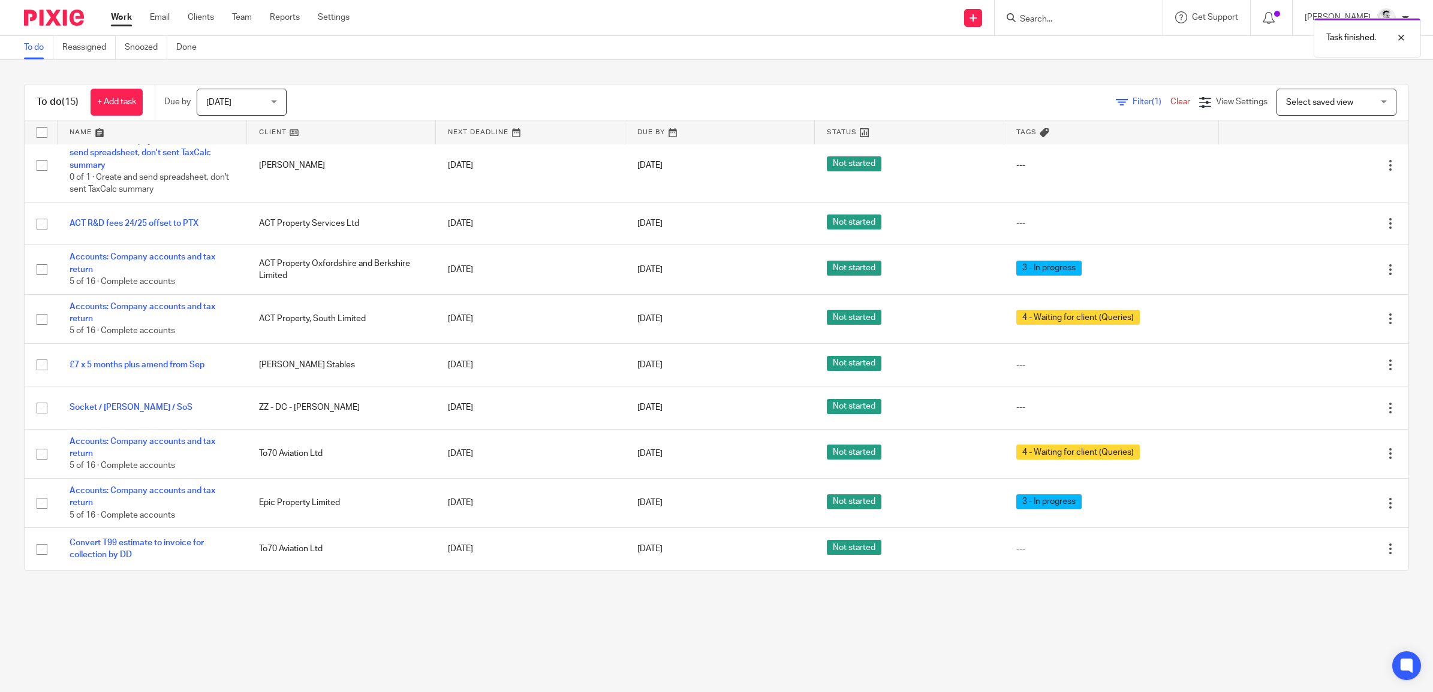
scroll to position [249, 0]
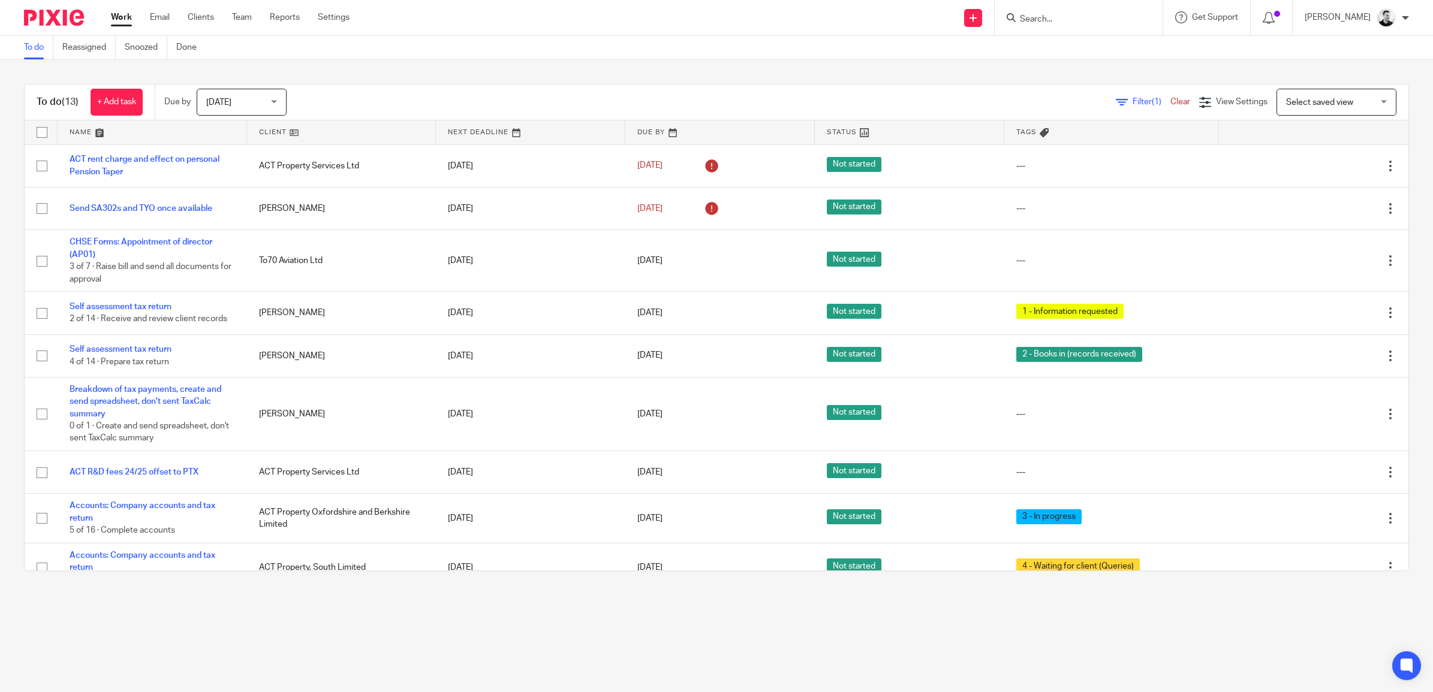
click at [1083, 16] on input "Search" at bounding box center [1072, 19] width 108 height 11
type input "p32"
click at [1096, 59] on link at bounding box center [1141, 56] width 250 height 37
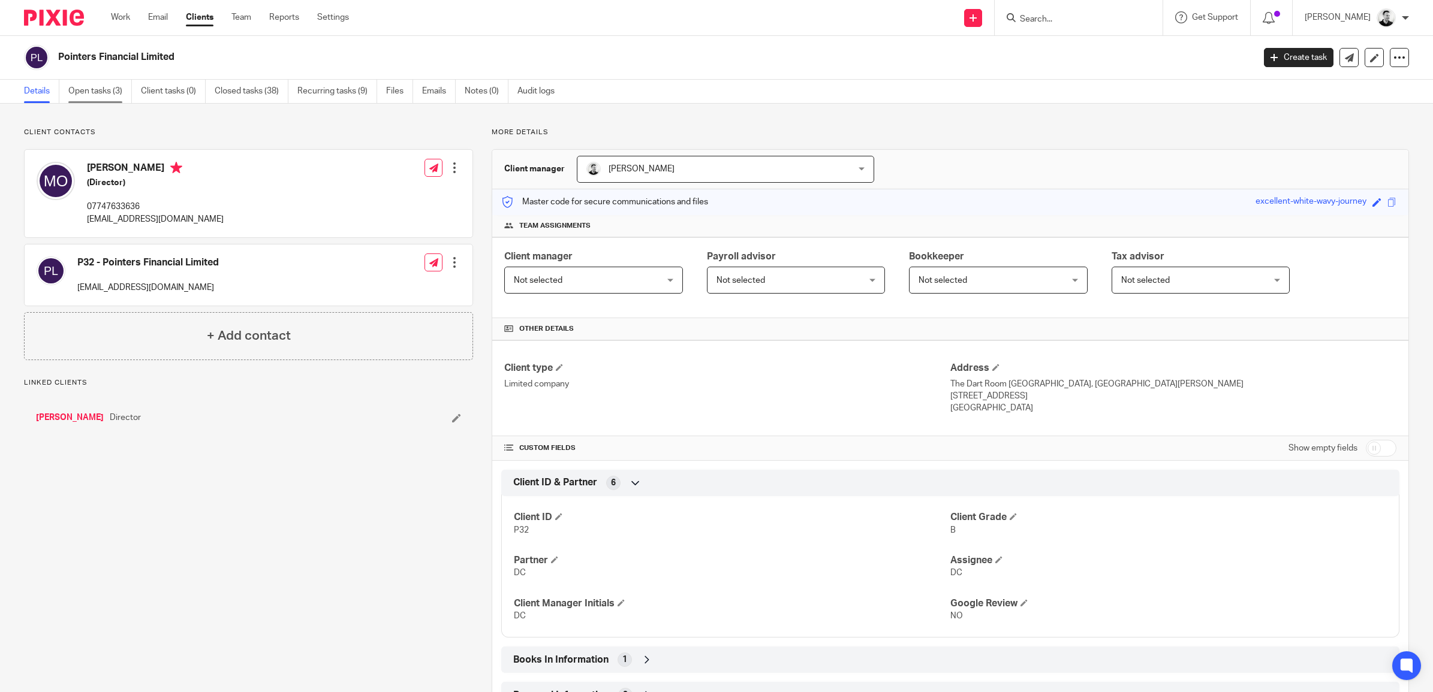
click at [94, 91] on link "Open tasks (3)" at bounding box center [100, 91] width 64 height 23
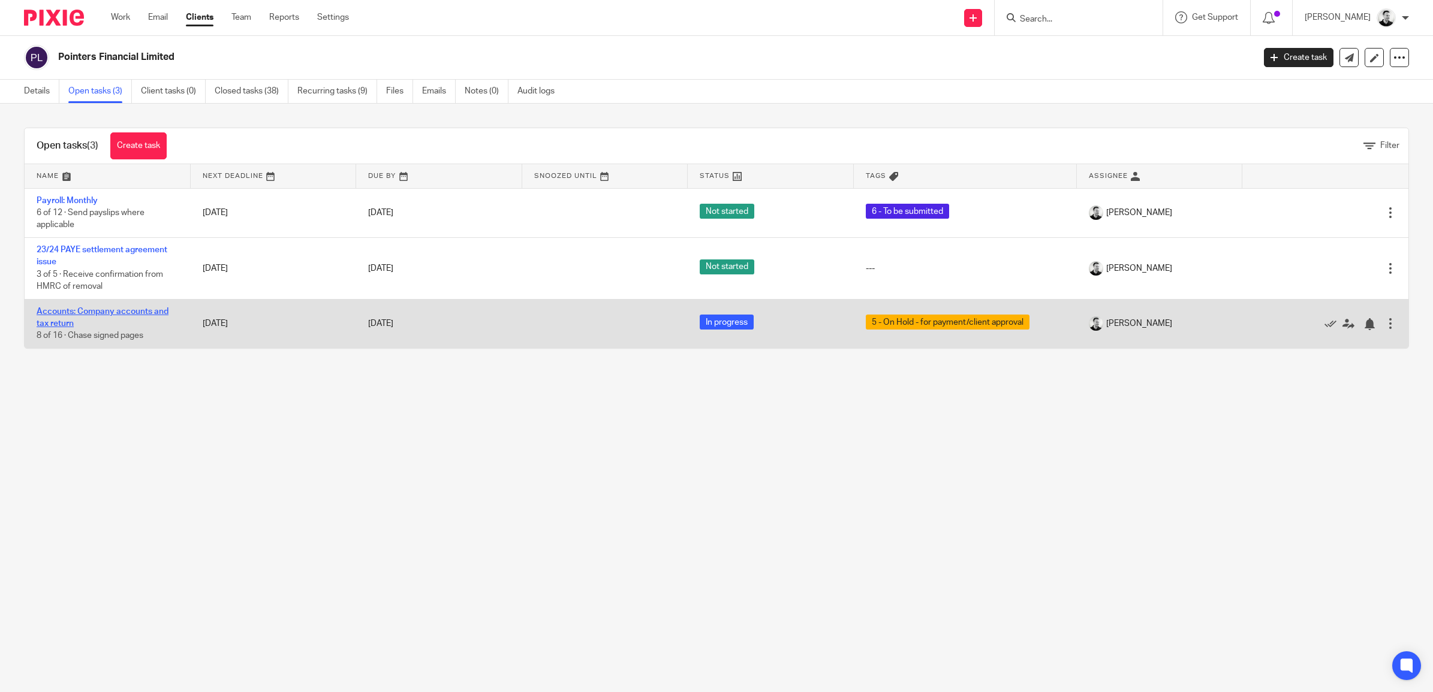
click at [140, 312] on link "Accounts: Company accounts and tax return" at bounding box center [103, 318] width 132 height 20
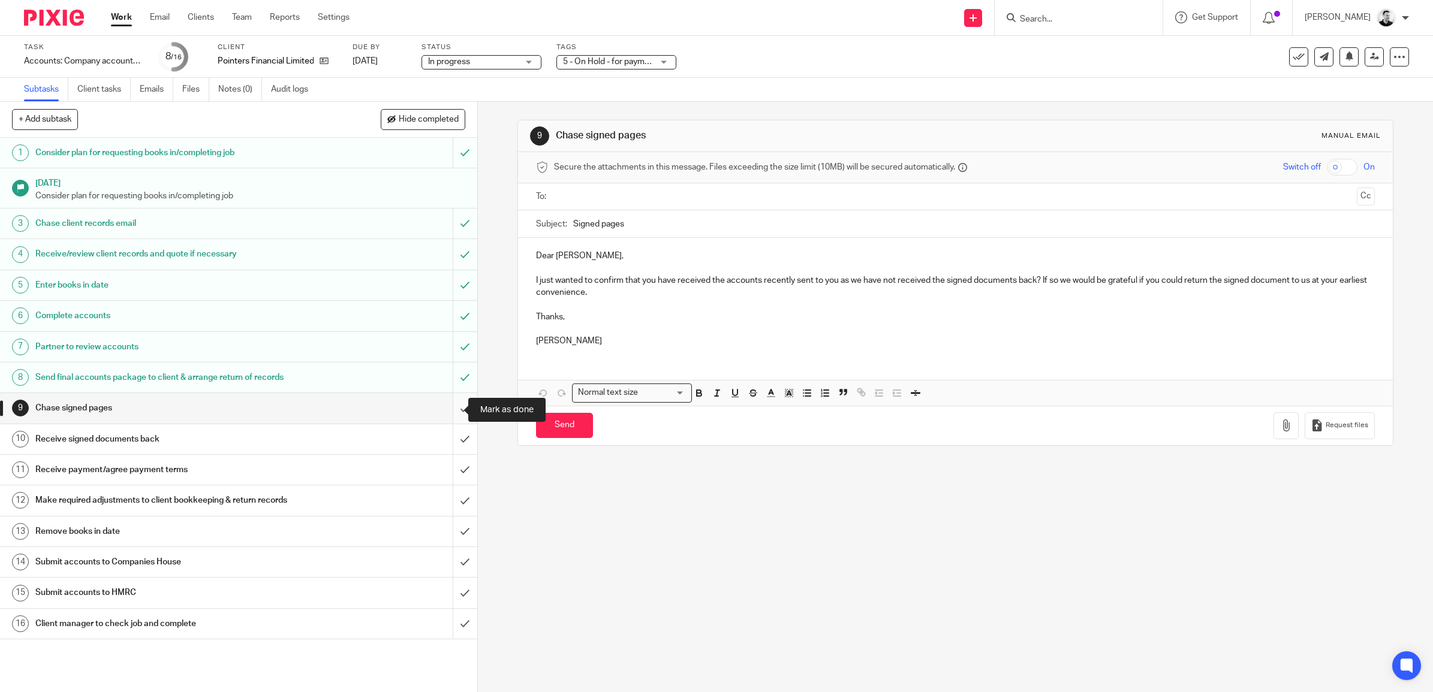
click at [444, 405] on input "submit" at bounding box center [238, 408] width 477 height 30
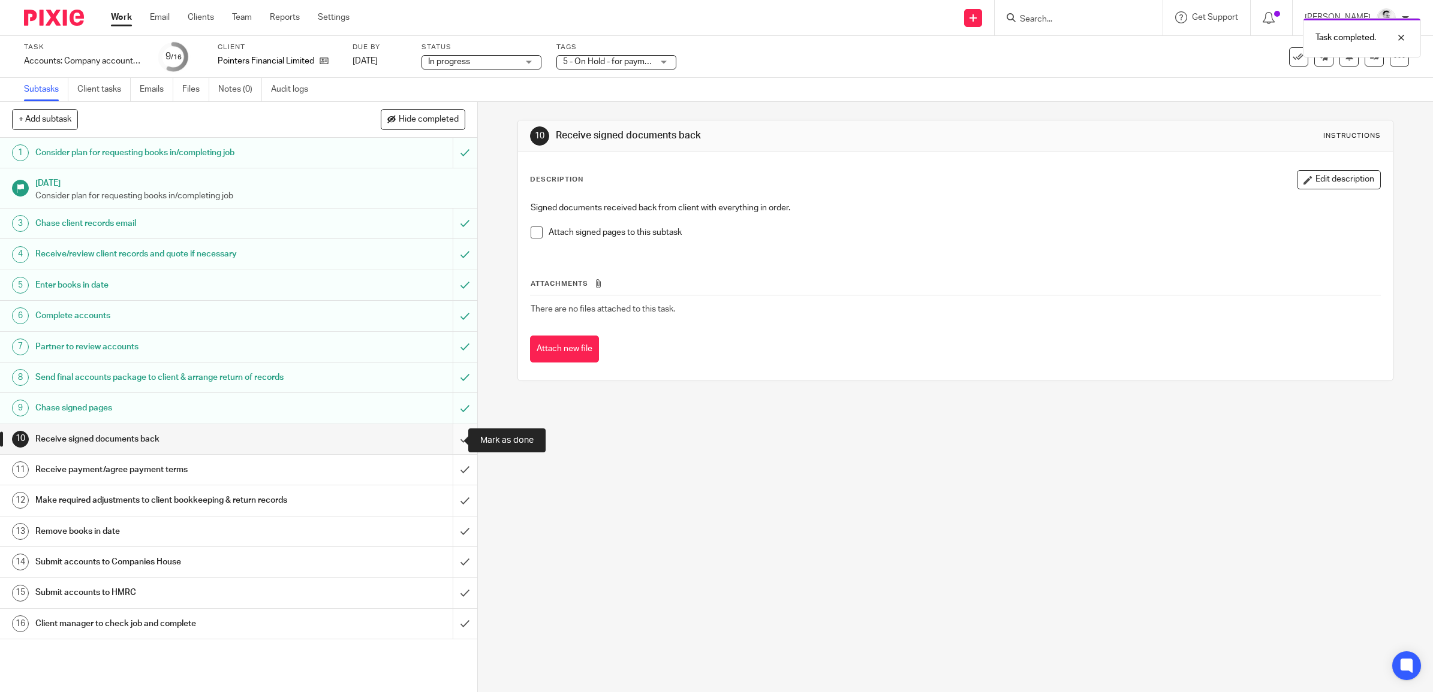
click at [450, 444] on input "submit" at bounding box center [238, 439] width 477 height 30
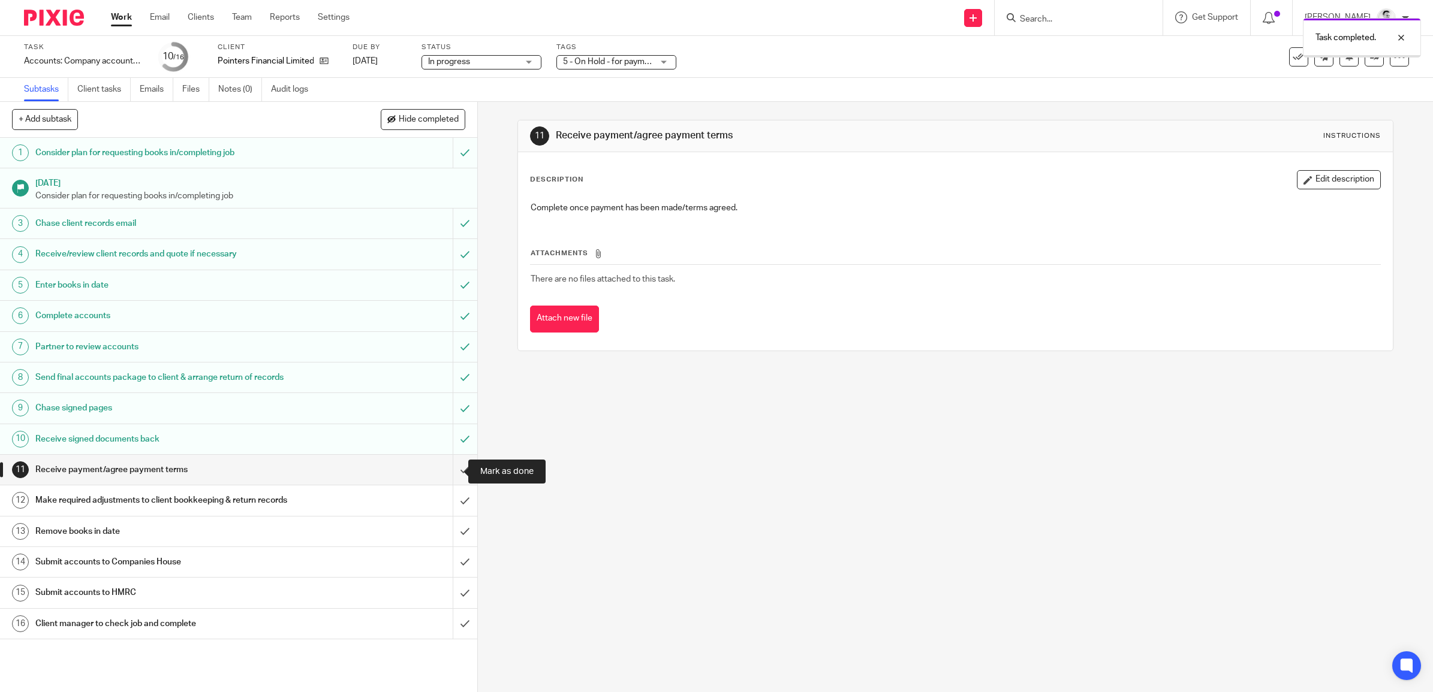
click at [451, 474] on input "submit" at bounding box center [238, 470] width 477 height 30
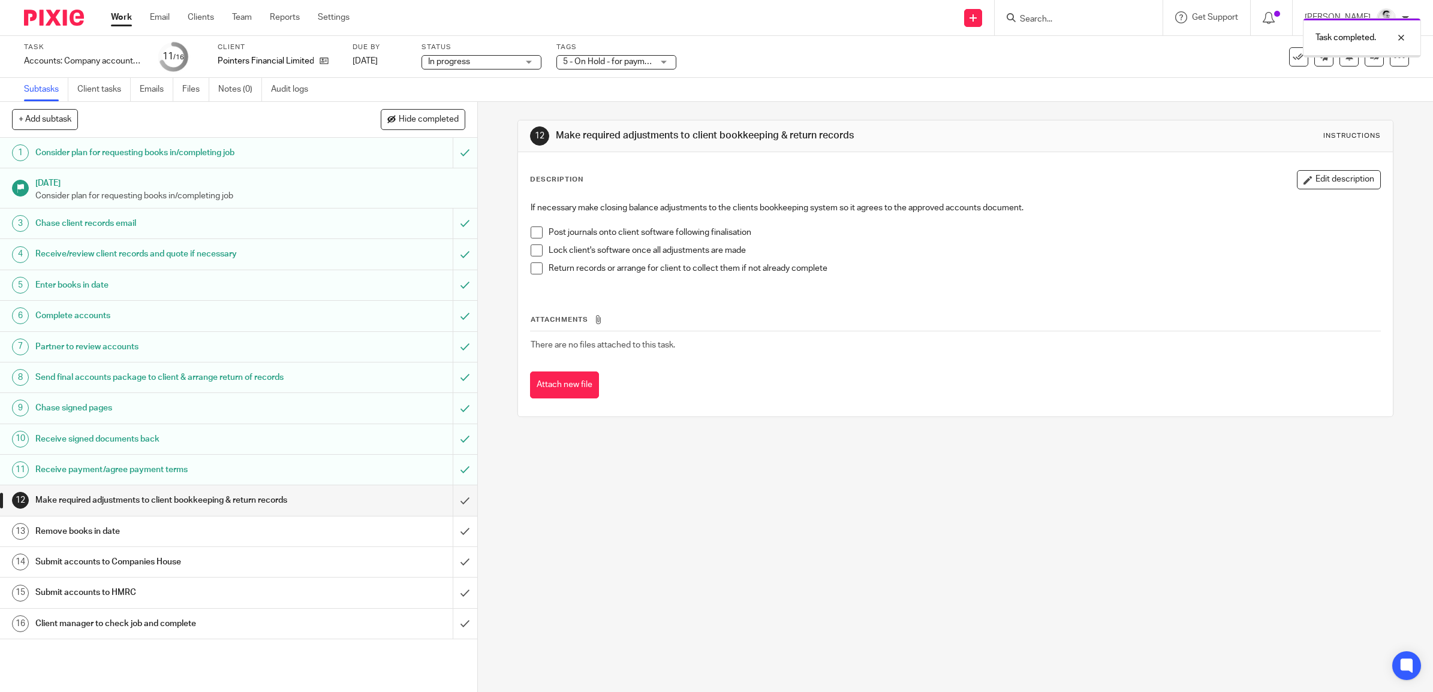
click at [625, 64] on span "5 - On Hold - for payment/client approval" at bounding box center [639, 62] width 152 height 8
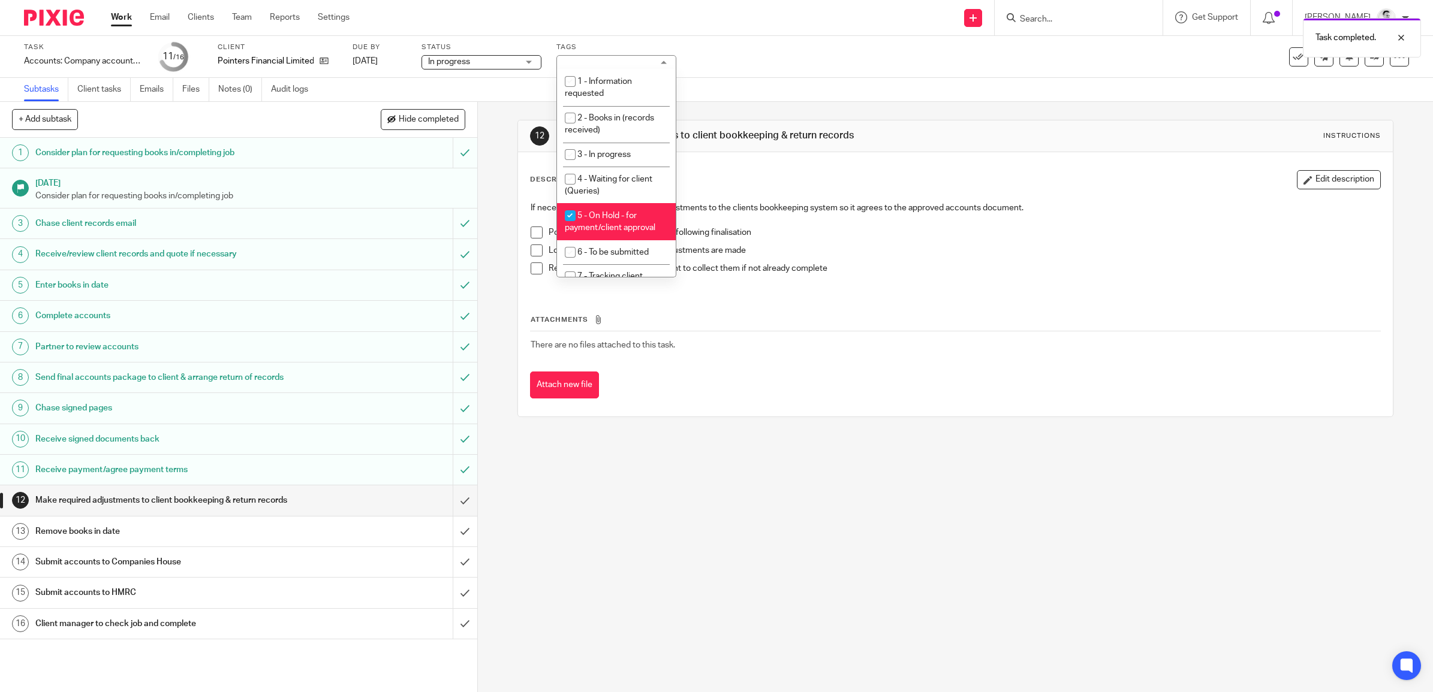
click at [611, 218] on li "5 - On Hold - for payment/client approval" at bounding box center [616, 221] width 119 height 37
checkbox input "false"
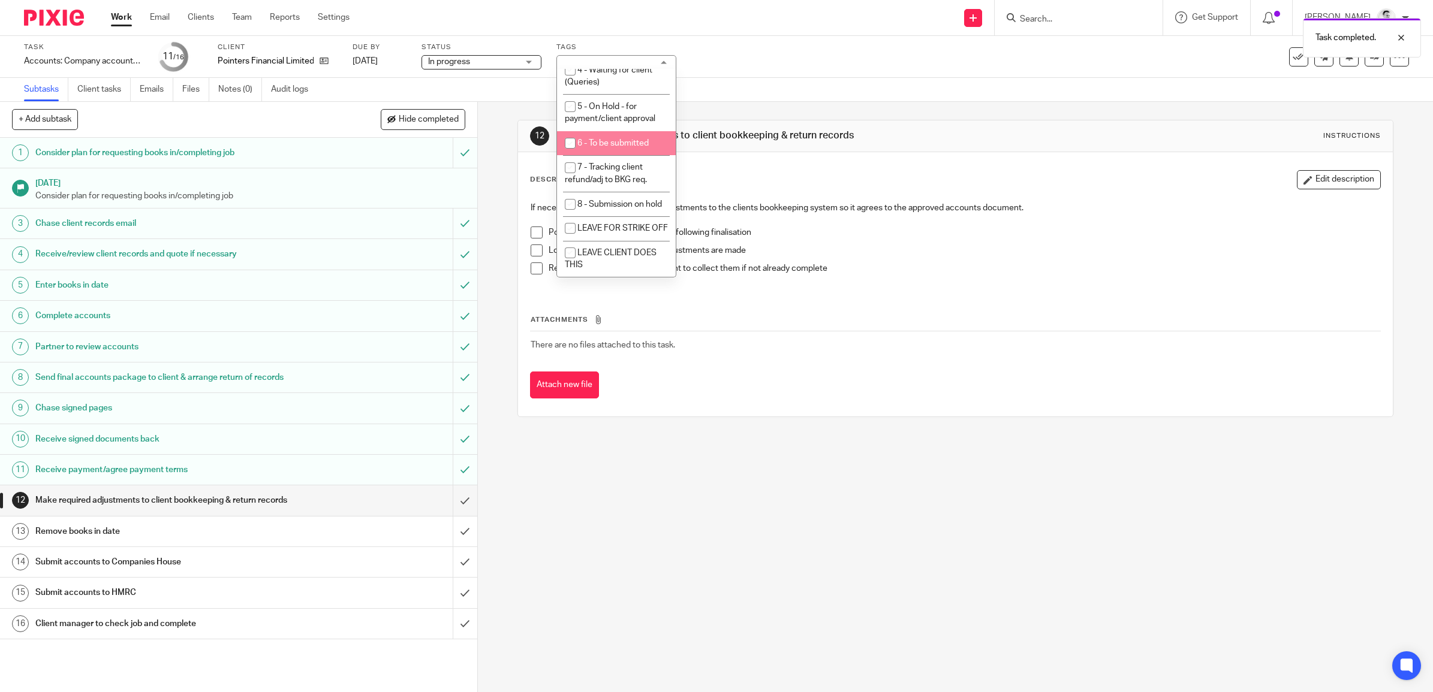
click at [614, 139] on span "6 - To be submitted" at bounding box center [612, 143] width 71 height 8
checkbox input "true"
click at [619, 163] on span "7 - Tracking client refund/adj to BKG req." at bounding box center [606, 173] width 82 height 21
checkbox input "true"
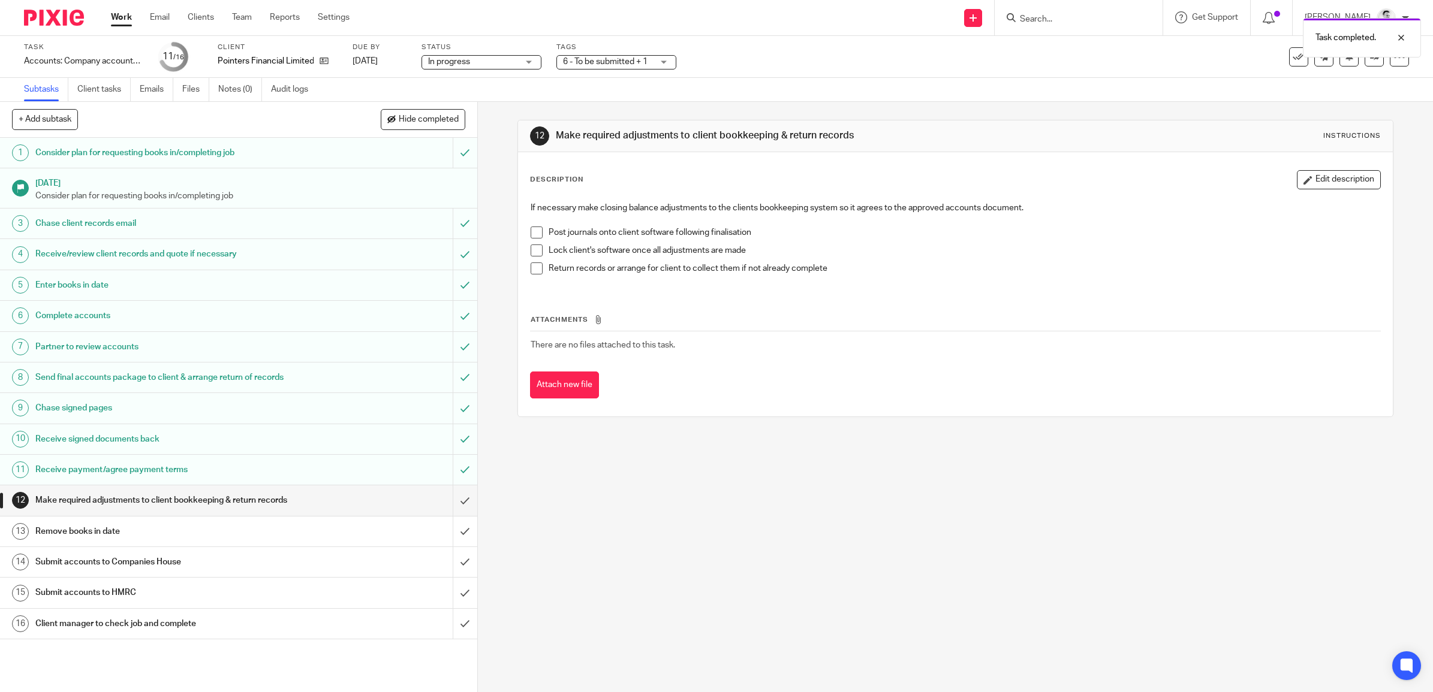
click at [729, 91] on div "Subtasks Client tasks Emails Files Notes (0) Audit logs" at bounding box center [716, 90] width 1433 height 24
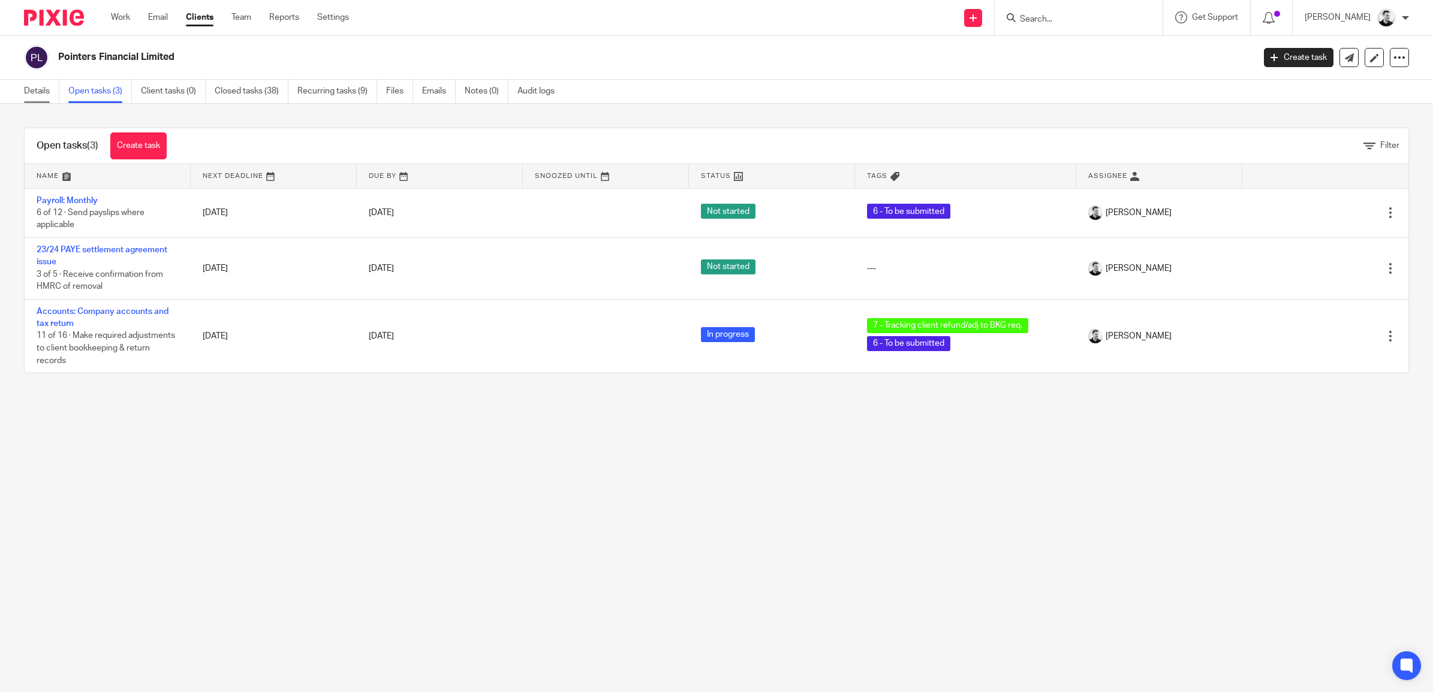
click at [39, 97] on link "Details" at bounding box center [41, 91] width 35 height 23
click at [122, 19] on link "Work" at bounding box center [120, 17] width 19 height 12
